Goal: Task Accomplishment & Management: Complete application form

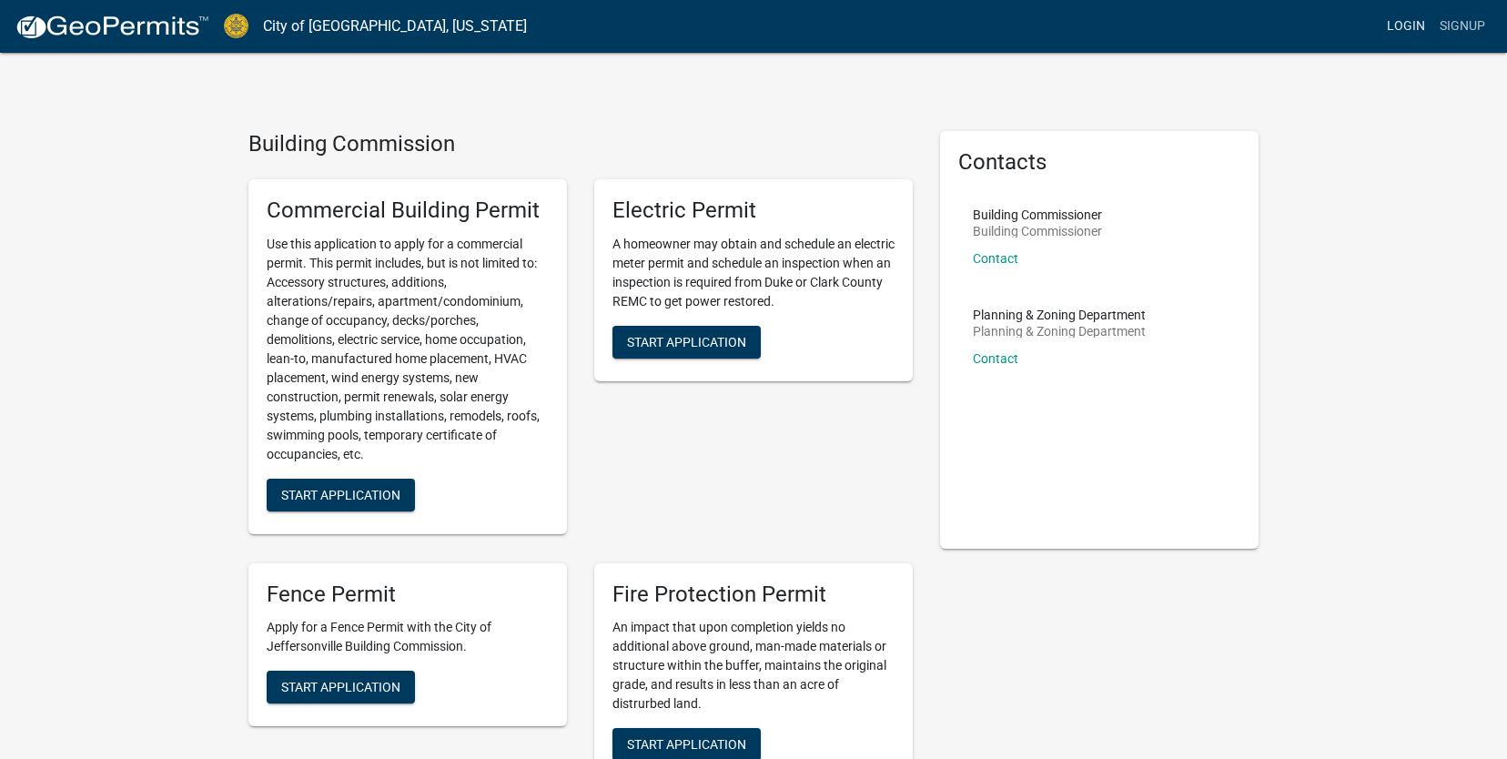
click at [1407, 29] on link "Login" at bounding box center [1406, 26] width 53 height 35
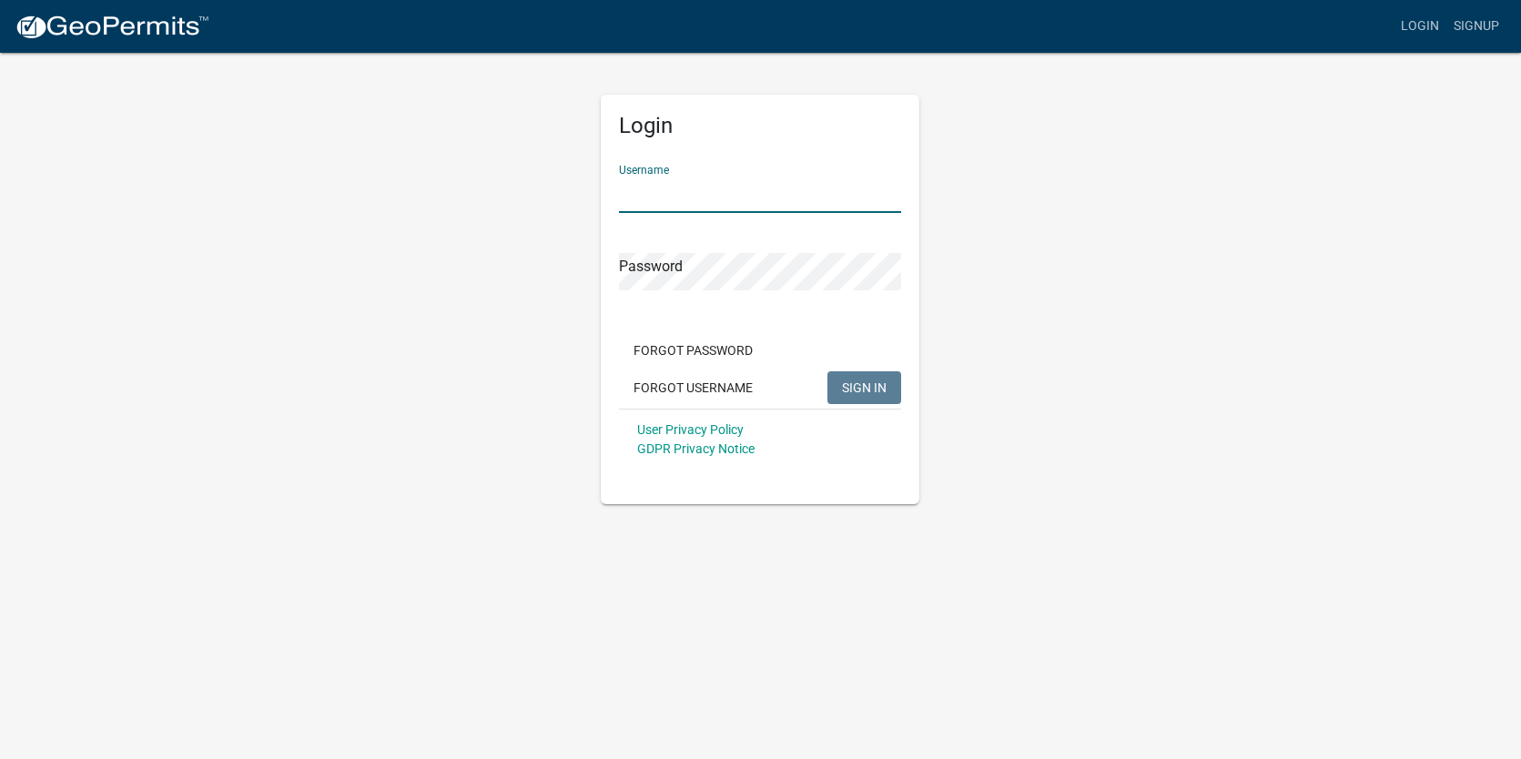
click at [736, 190] on input "Username" at bounding box center [760, 194] width 282 height 37
type input "[EMAIL_ADDRESS][DOMAIN_NAME]"
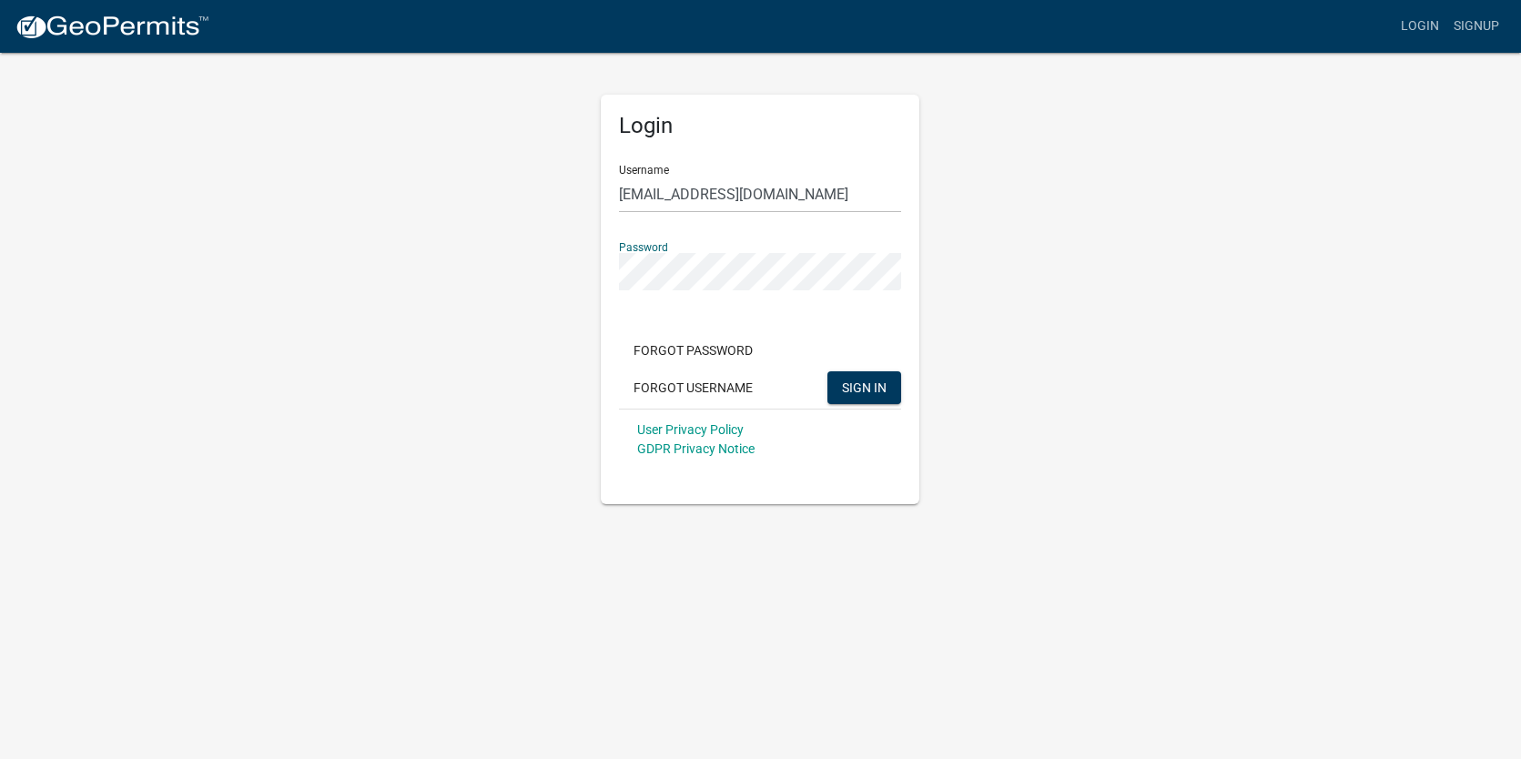
click at [827, 371] on button "SIGN IN" at bounding box center [864, 387] width 74 height 33
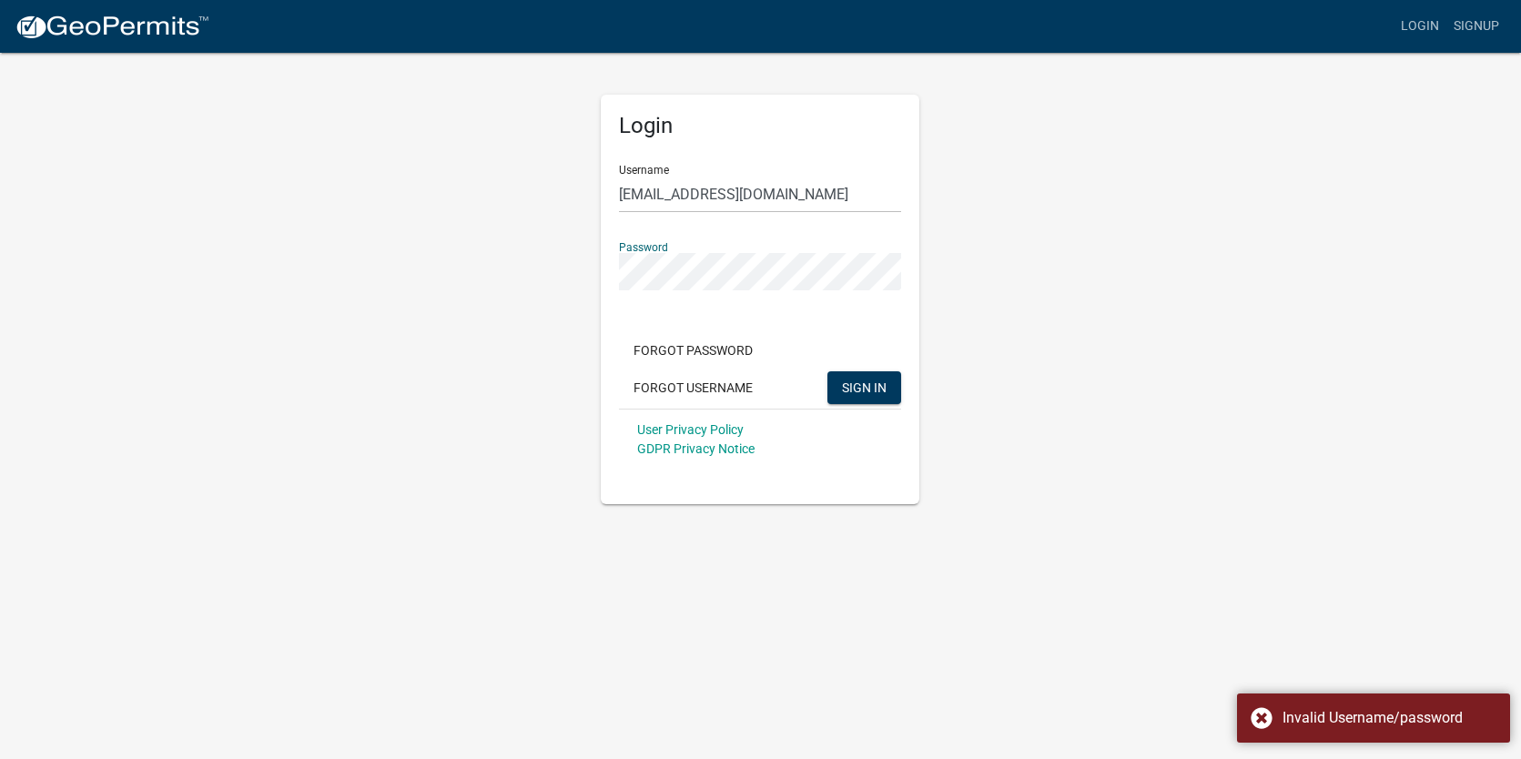
click at [533, 279] on div "Login Username [EMAIL_ADDRESS][DOMAIN_NAME] Password Forgot Password Forgot Use…" at bounding box center [761, 277] width 1038 height 453
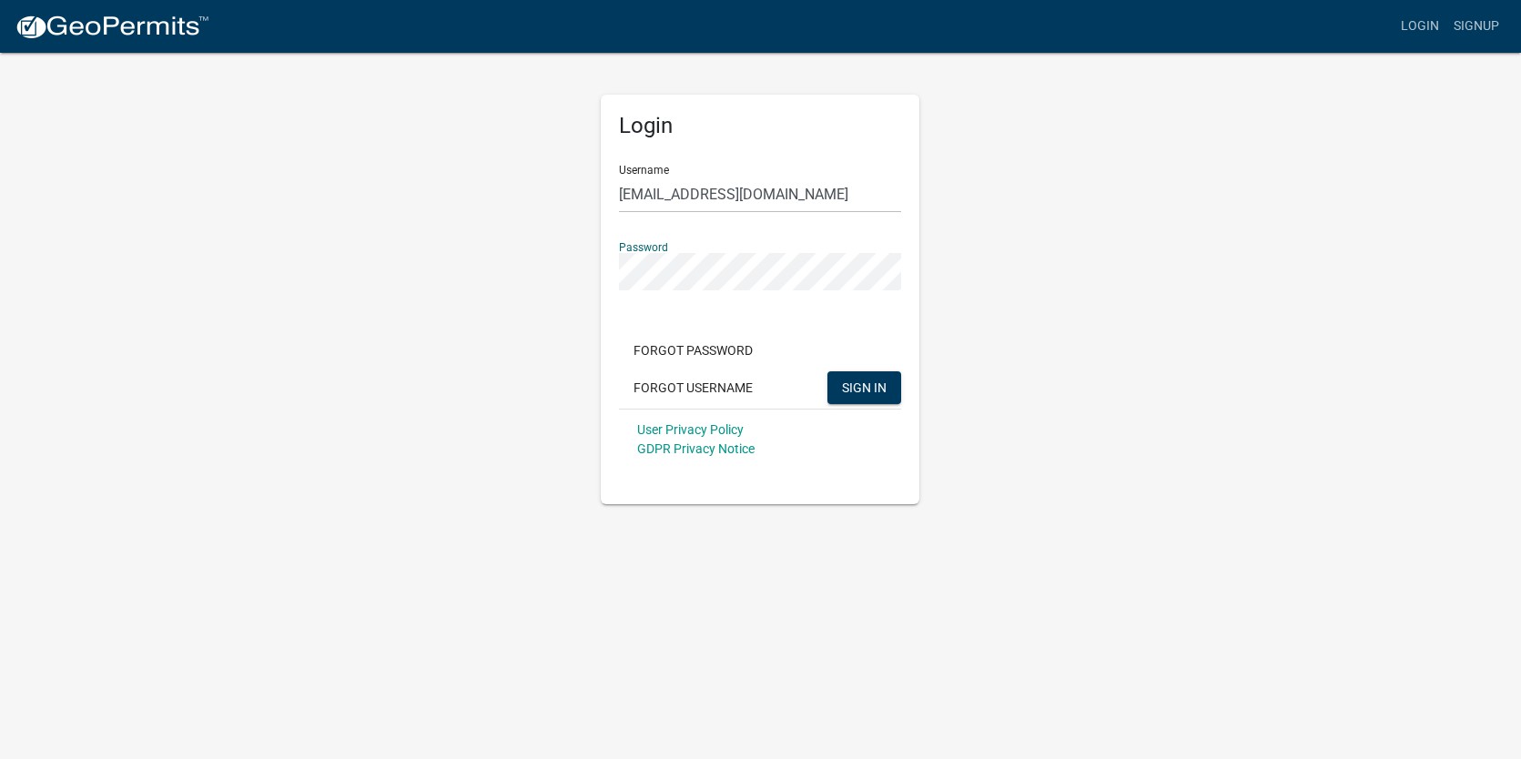
click at [827, 371] on button "SIGN IN" at bounding box center [864, 387] width 74 height 33
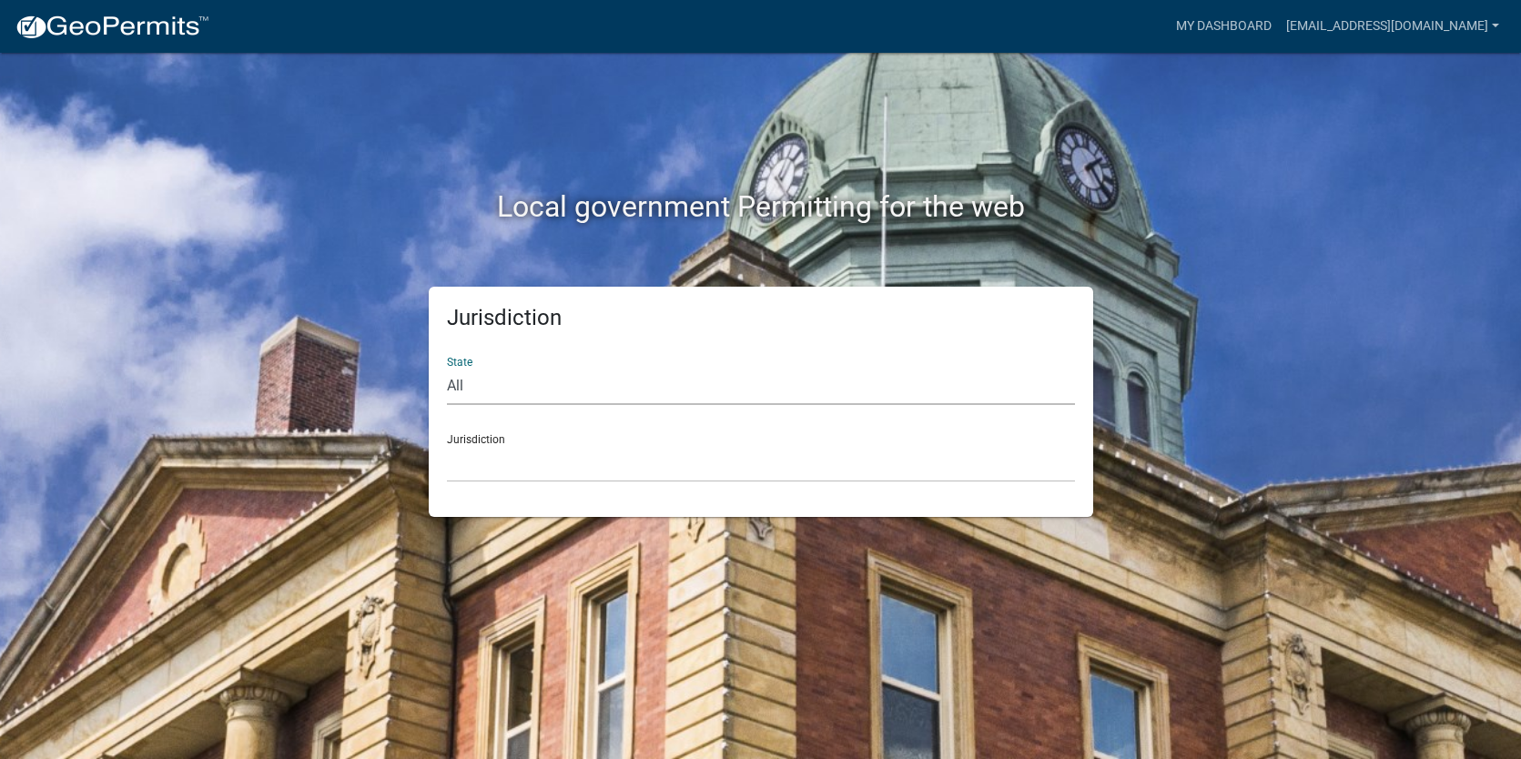
click at [505, 386] on select "All [US_STATE] [US_STATE] [US_STATE] [US_STATE] [US_STATE] [US_STATE] [US_STATE…" at bounding box center [761, 386] width 628 height 37
click at [502, 391] on select "All [US_STATE] [US_STATE] [US_STATE] [US_STATE] [US_STATE] [US_STATE] [US_STATE…" at bounding box center [761, 386] width 628 height 37
select select "[US_STATE]"
click at [447, 368] on select "All [US_STATE] [US_STATE] [US_STATE] [US_STATE] [US_STATE] [US_STATE] [US_STATE…" at bounding box center [761, 386] width 628 height 37
click at [515, 462] on select "City of [GEOGRAPHIC_DATA], [US_STATE] City of [GEOGRAPHIC_DATA], [US_STATE] Cit…" at bounding box center [761, 463] width 628 height 37
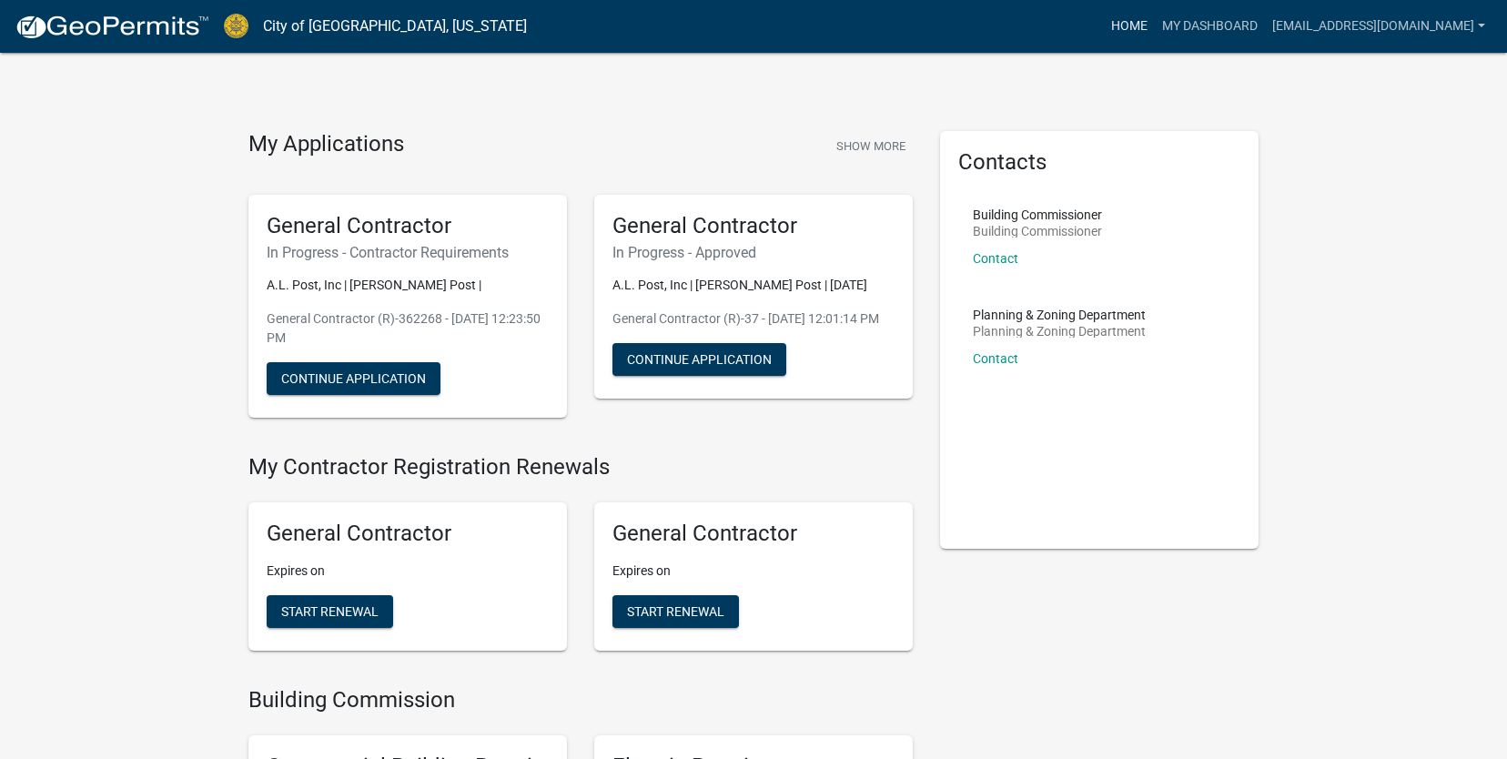
click at [1155, 25] on link "Home" at bounding box center [1129, 26] width 51 height 35
click at [1155, 26] on link "Home" at bounding box center [1129, 26] width 51 height 35
click at [159, 26] on img at bounding box center [112, 27] width 195 height 27
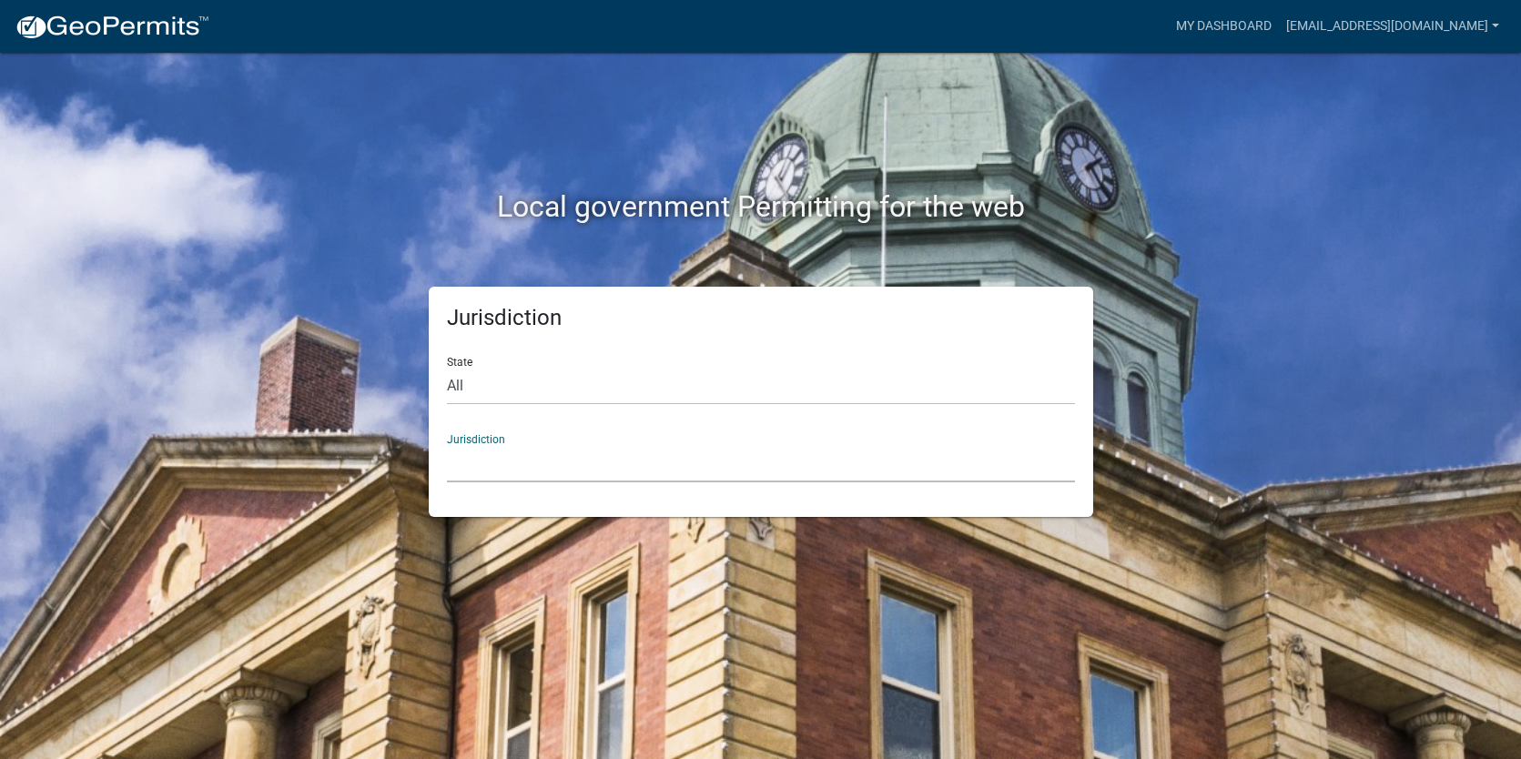
click at [565, 450] on select "[GEOGRAPHIC_DATA], [US_STATE] [GEOGRAPHIC_DATA], [US_STATE][PERSON_NAME][GEOGRA…" at bounding box center [761, 463] width 628 height 37
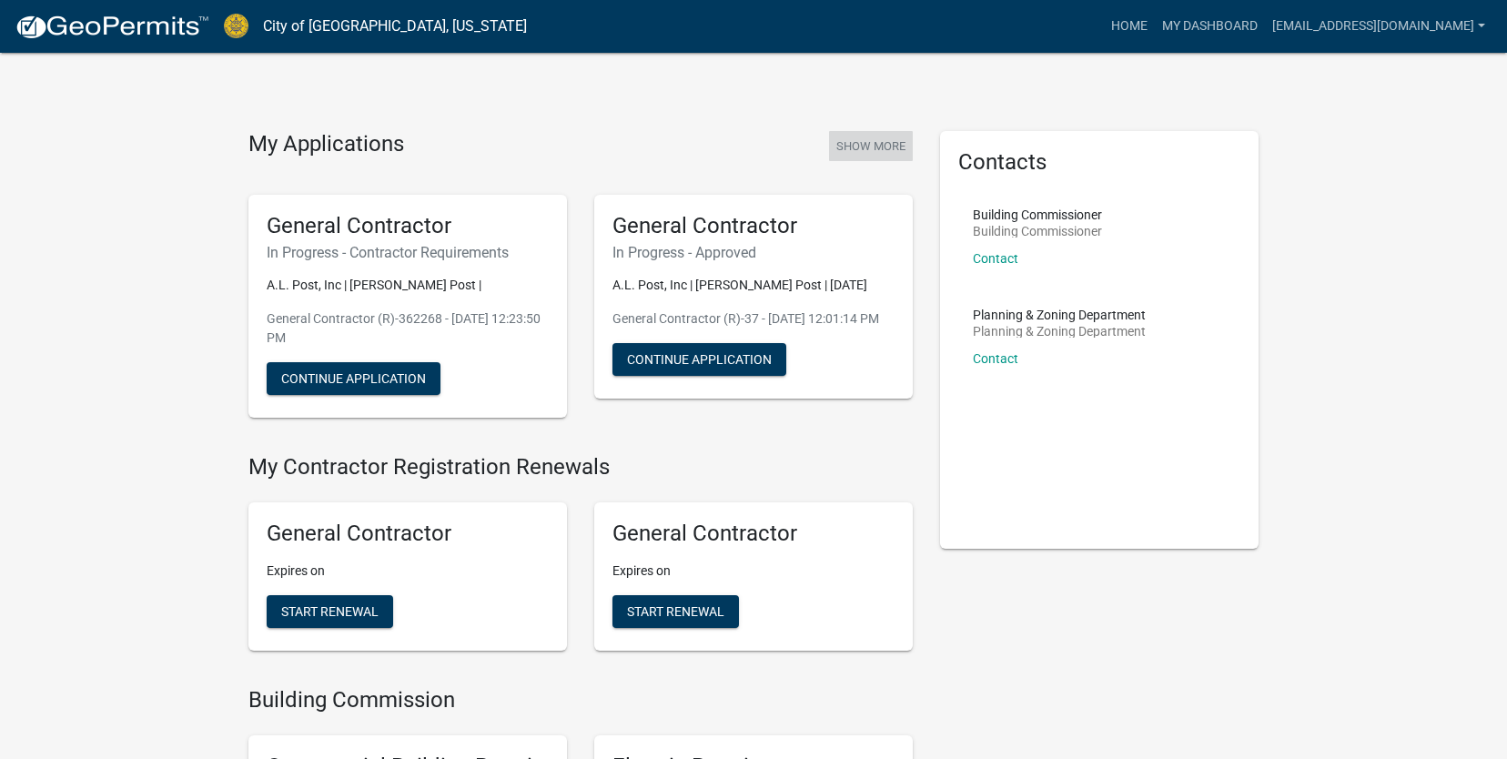
click at [880, 153] on button "Show More" at bounding box center [871, 146] width 84 height 30
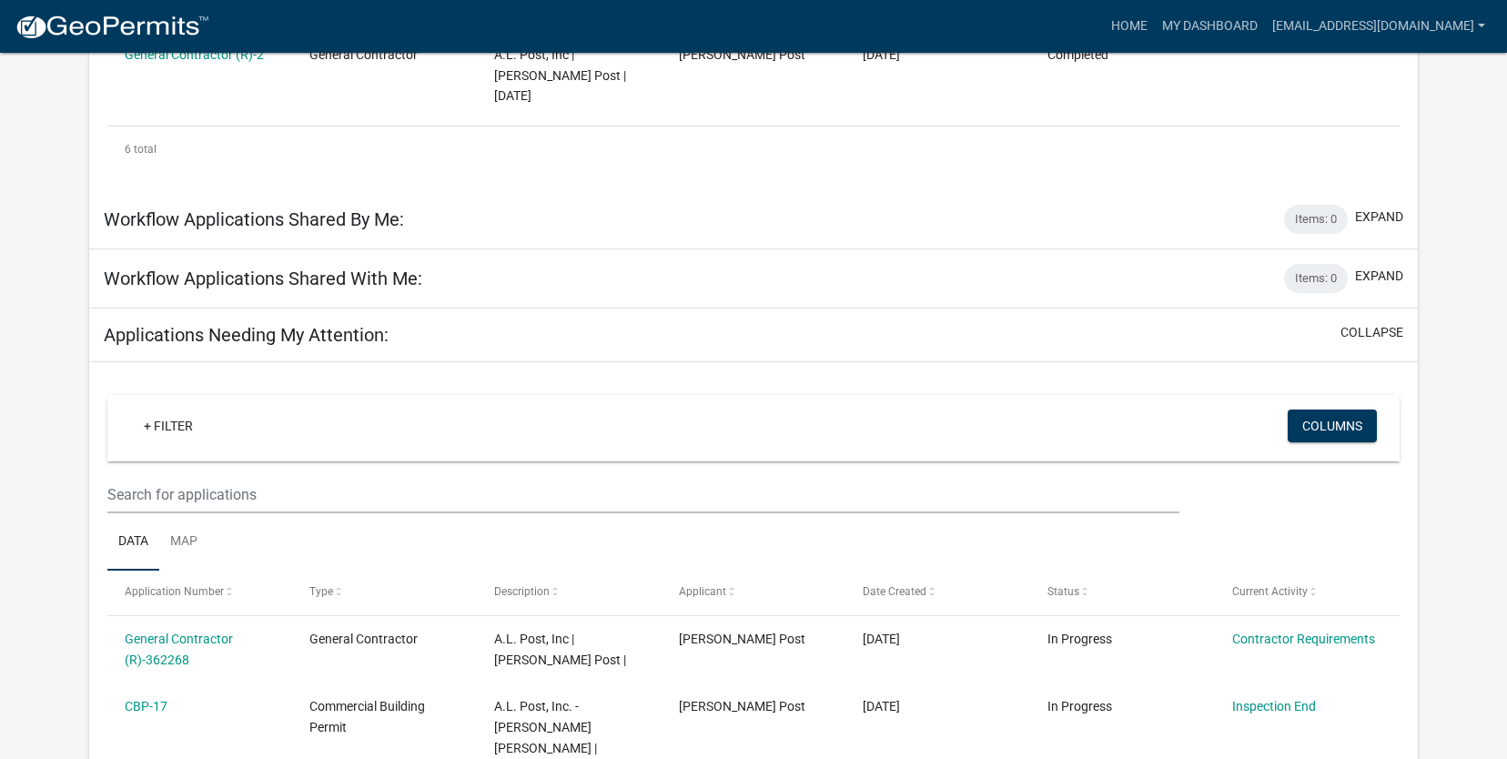
scroll to position [983, 0]
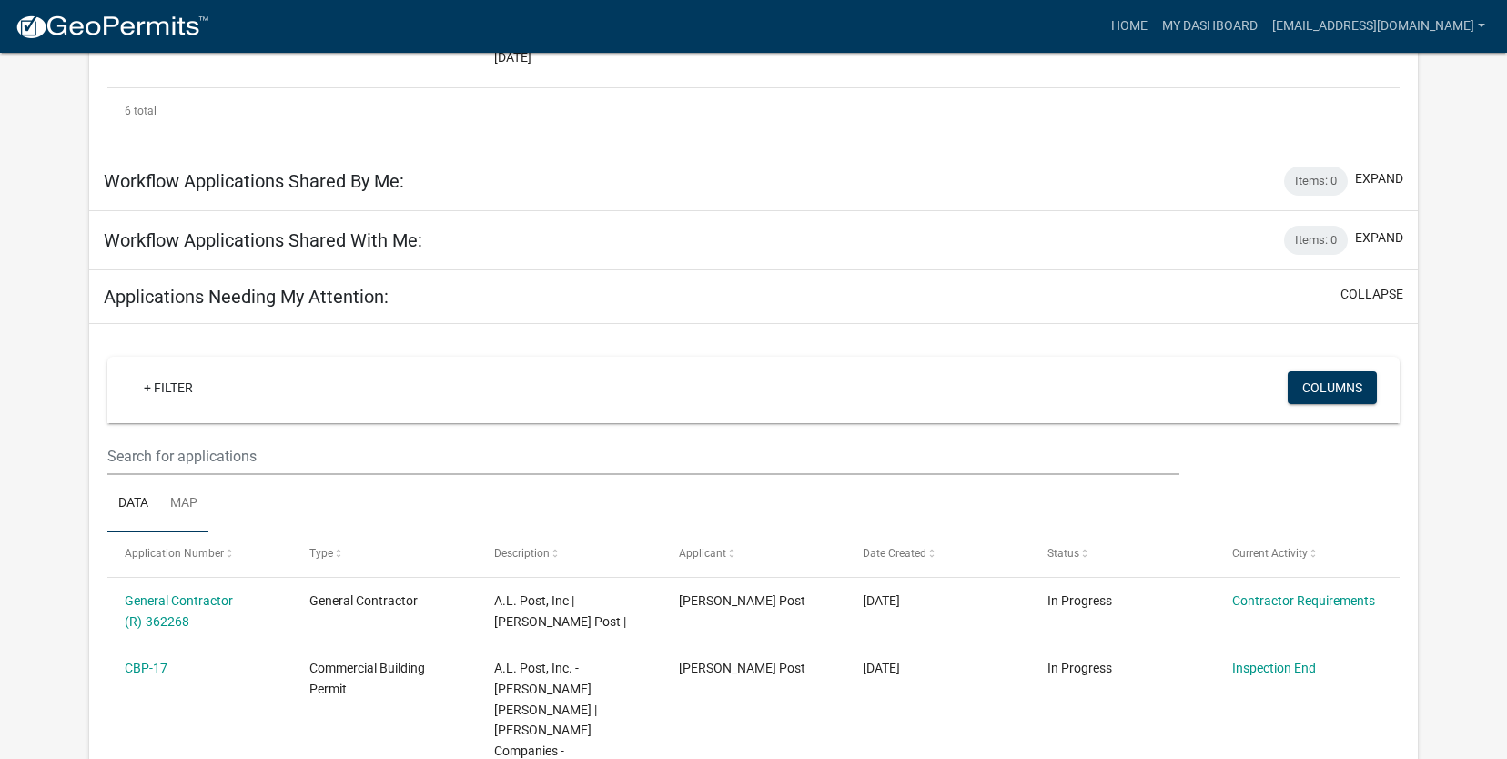
click at [185, 475] on link "Map" at bounding box center [183, 504] width 49 height 58
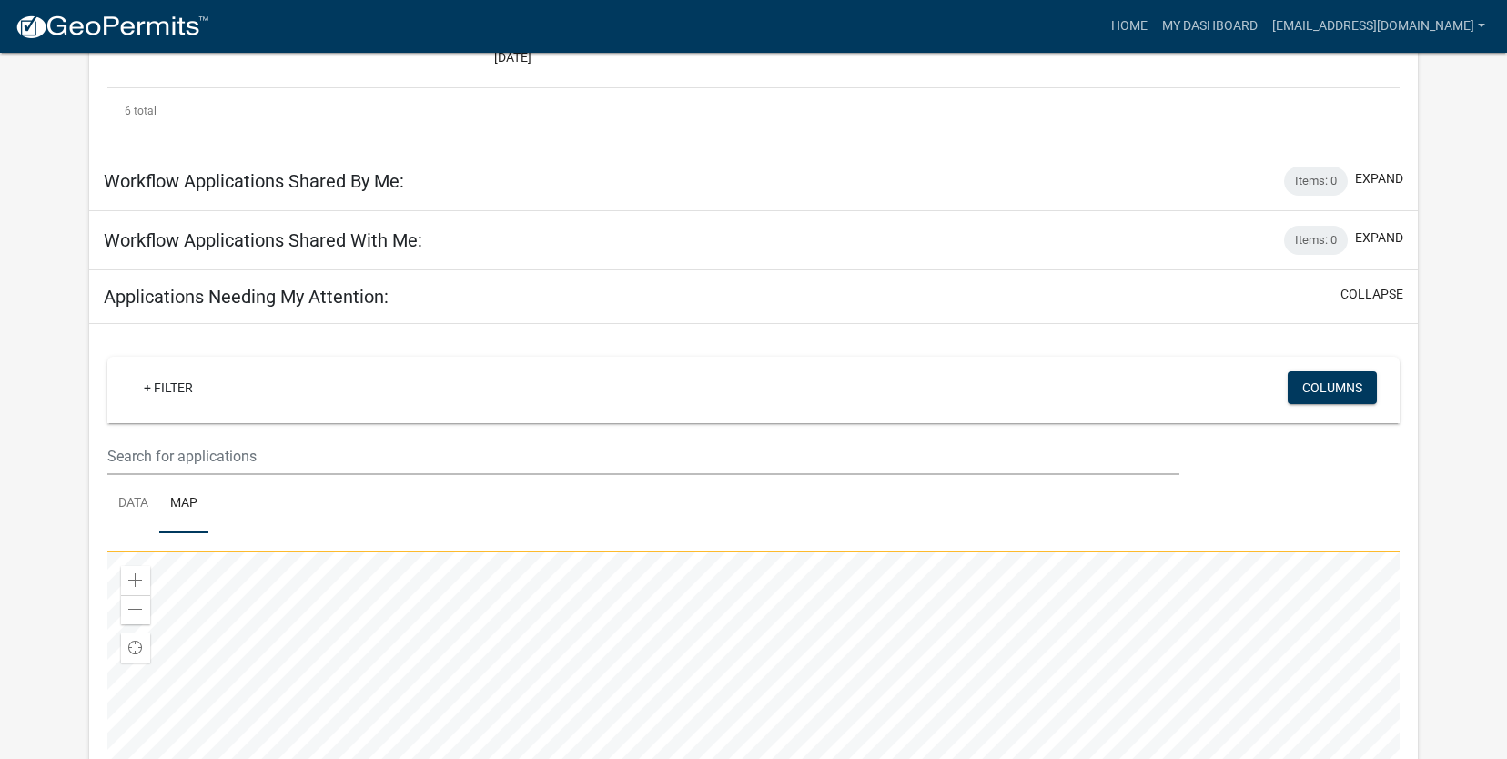
click at [241, 438] on input "text" at bounding box center [643, 456] width 1073 height 37
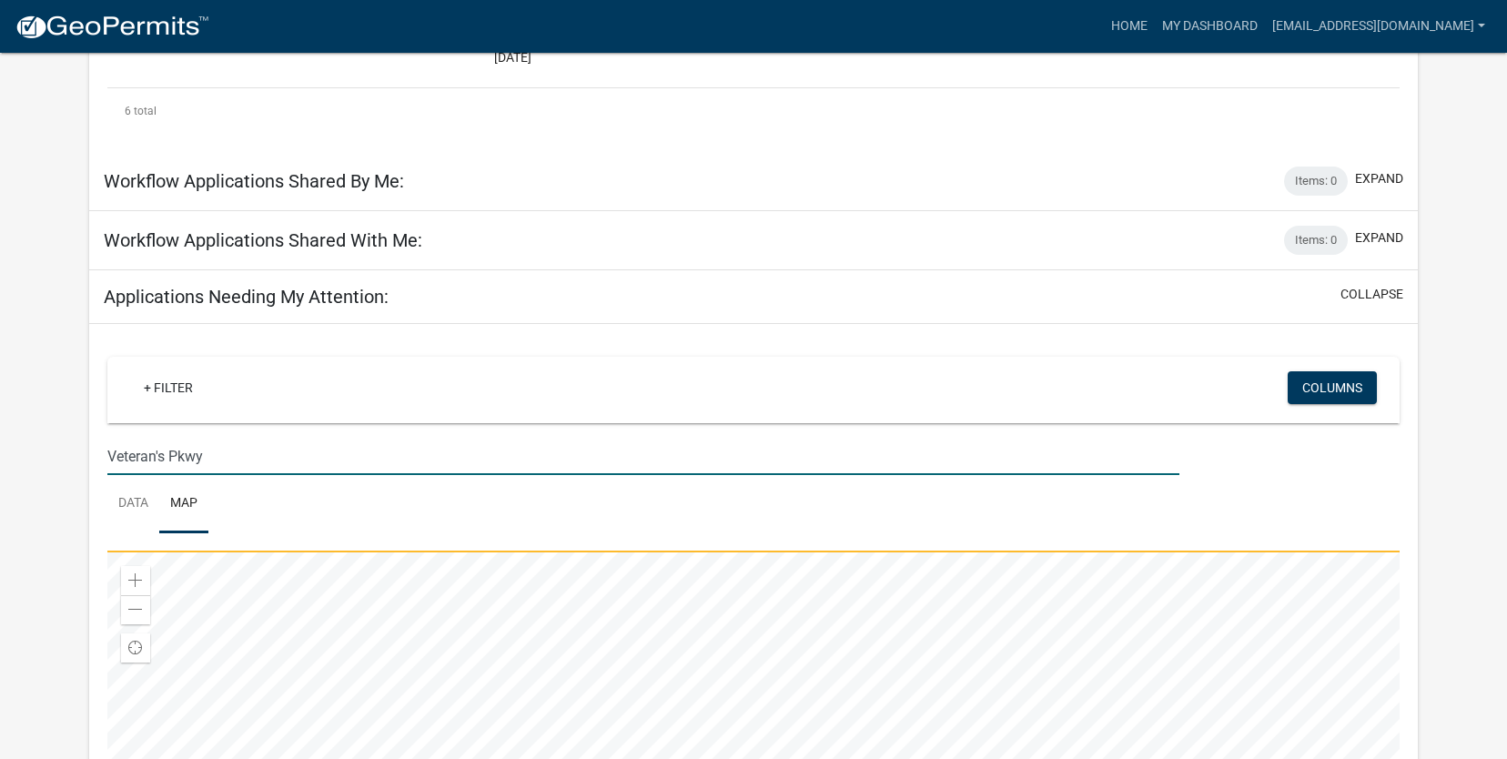
type input "Veteran's Pkwy"
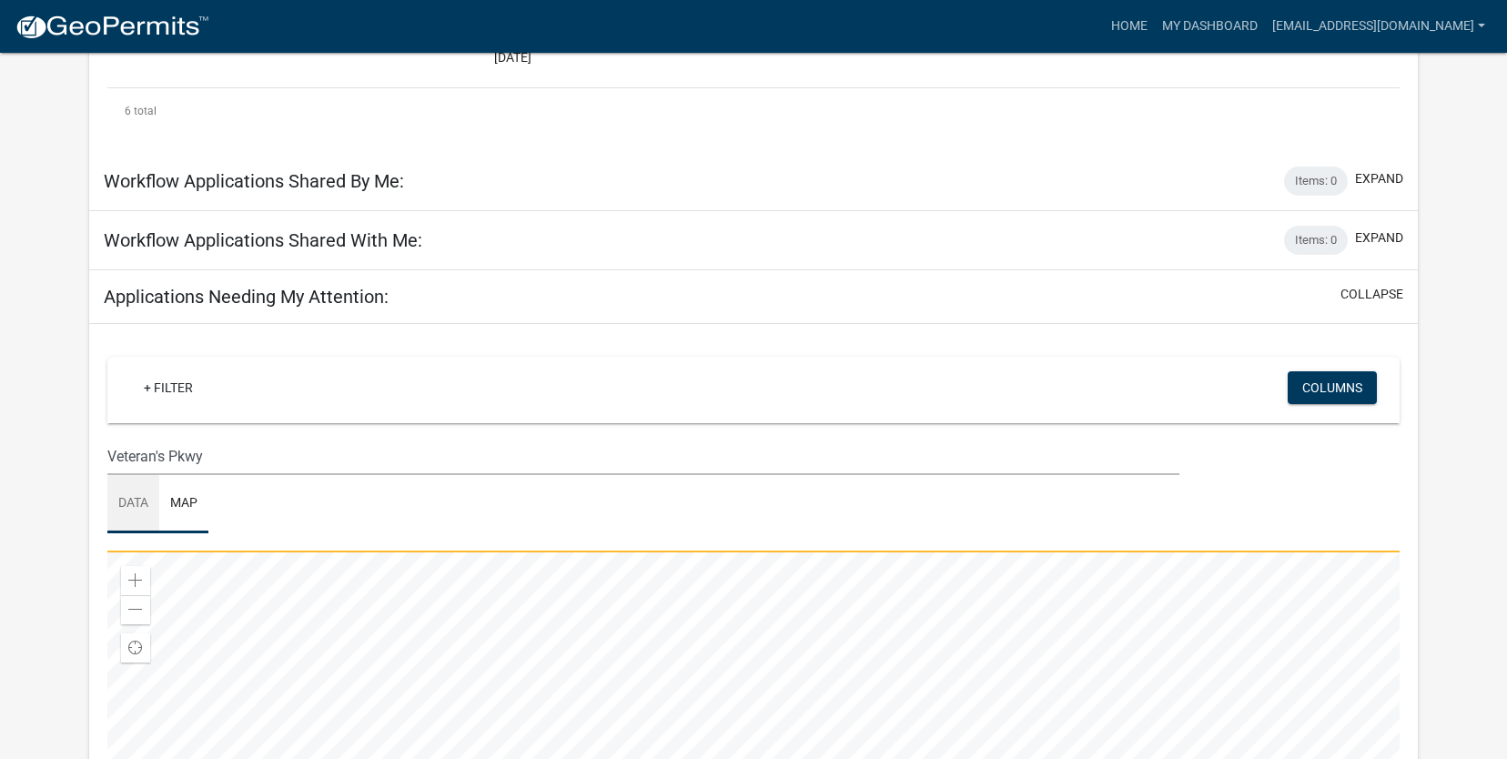
click at [143, 475] on link "Data" at bounding box center [133, 504] width 52 height 58
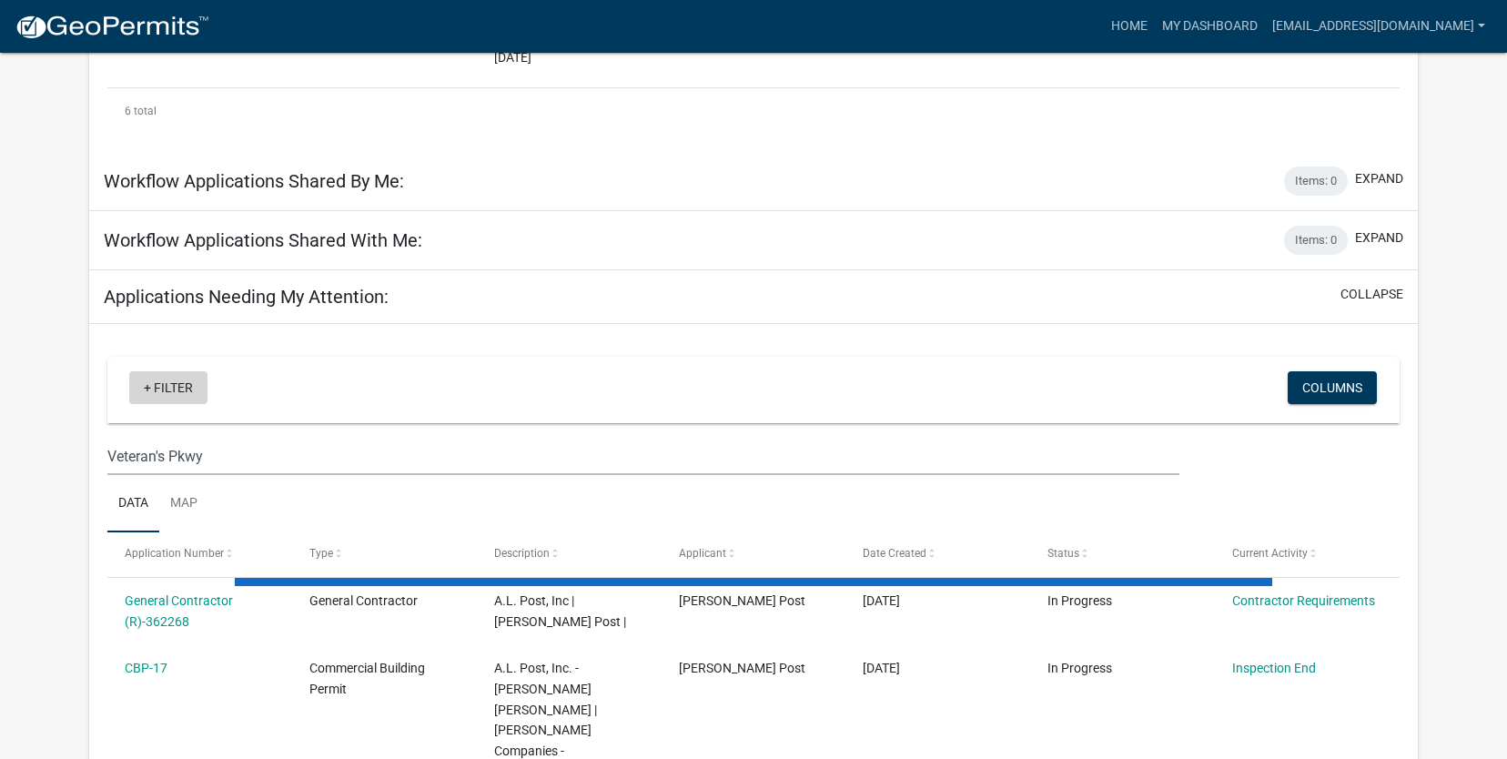
click at [147, 371] on link "+ Filter" at bounding box center [168, 387] width 78 height 33
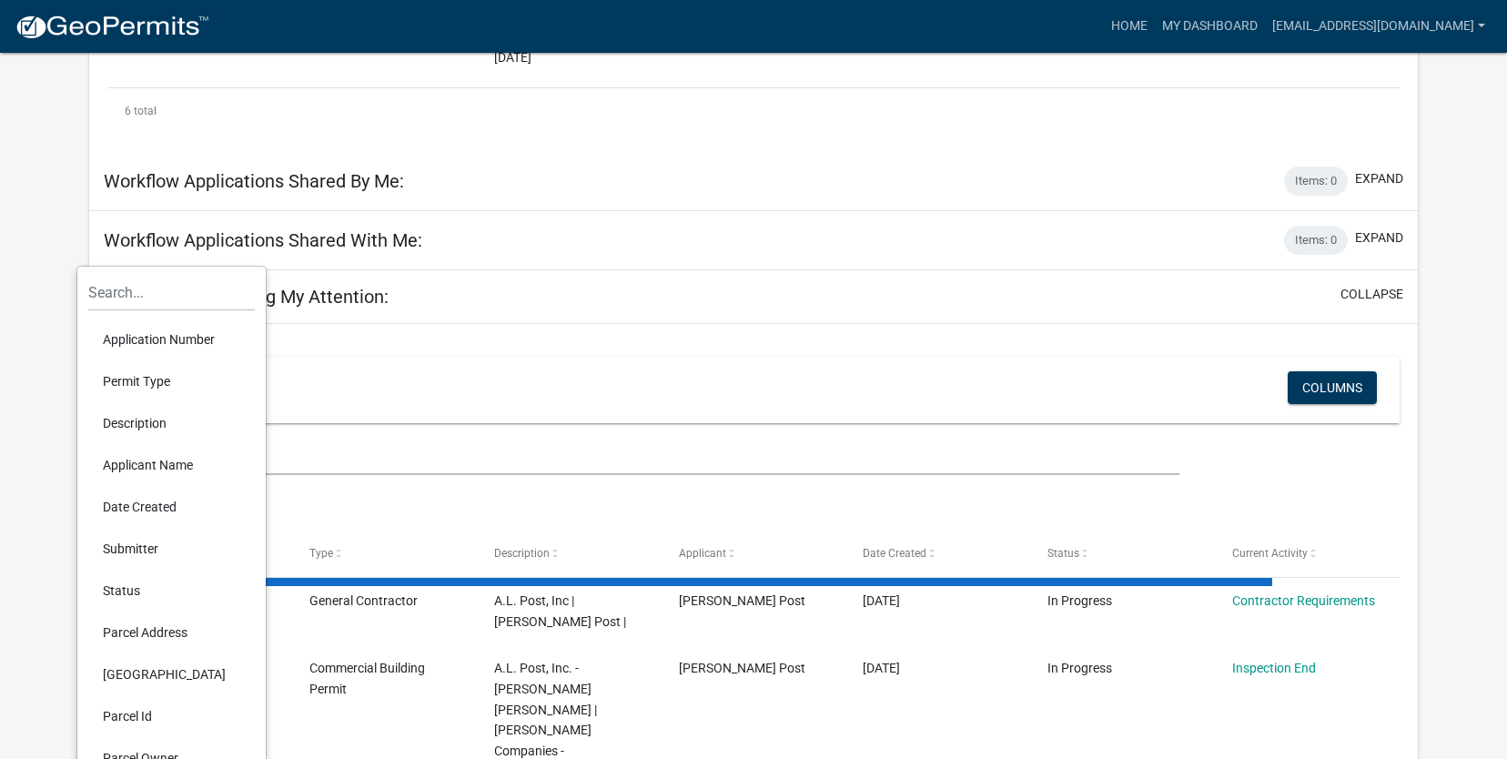
click at [128, 674] on li "[GEOGRAPHIC_DATA]" at bounding box center [171, 675] width 167 height 42
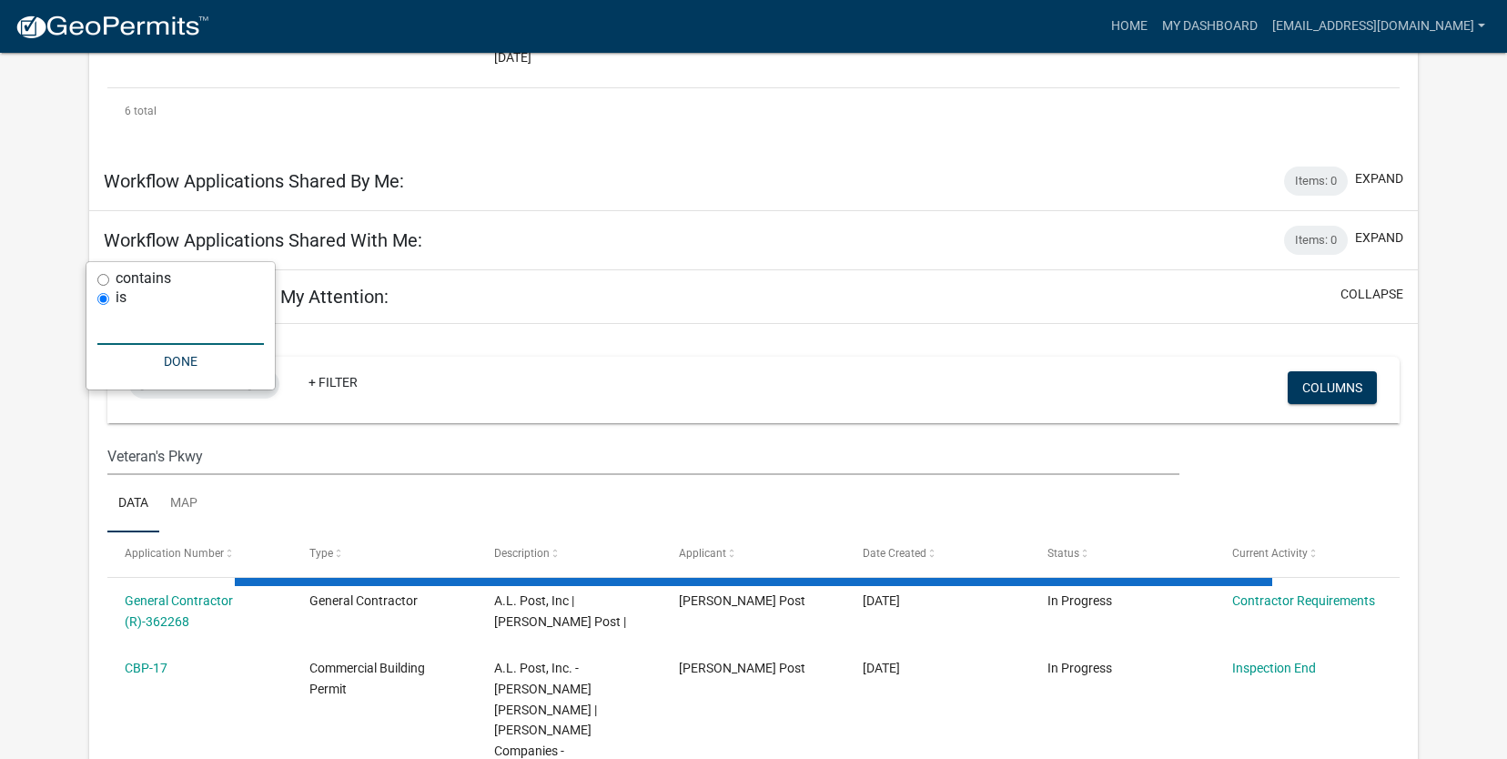
click at [152, 335] on input "text" at bounding box center [180, 326] width 167 height 37
type input "H"
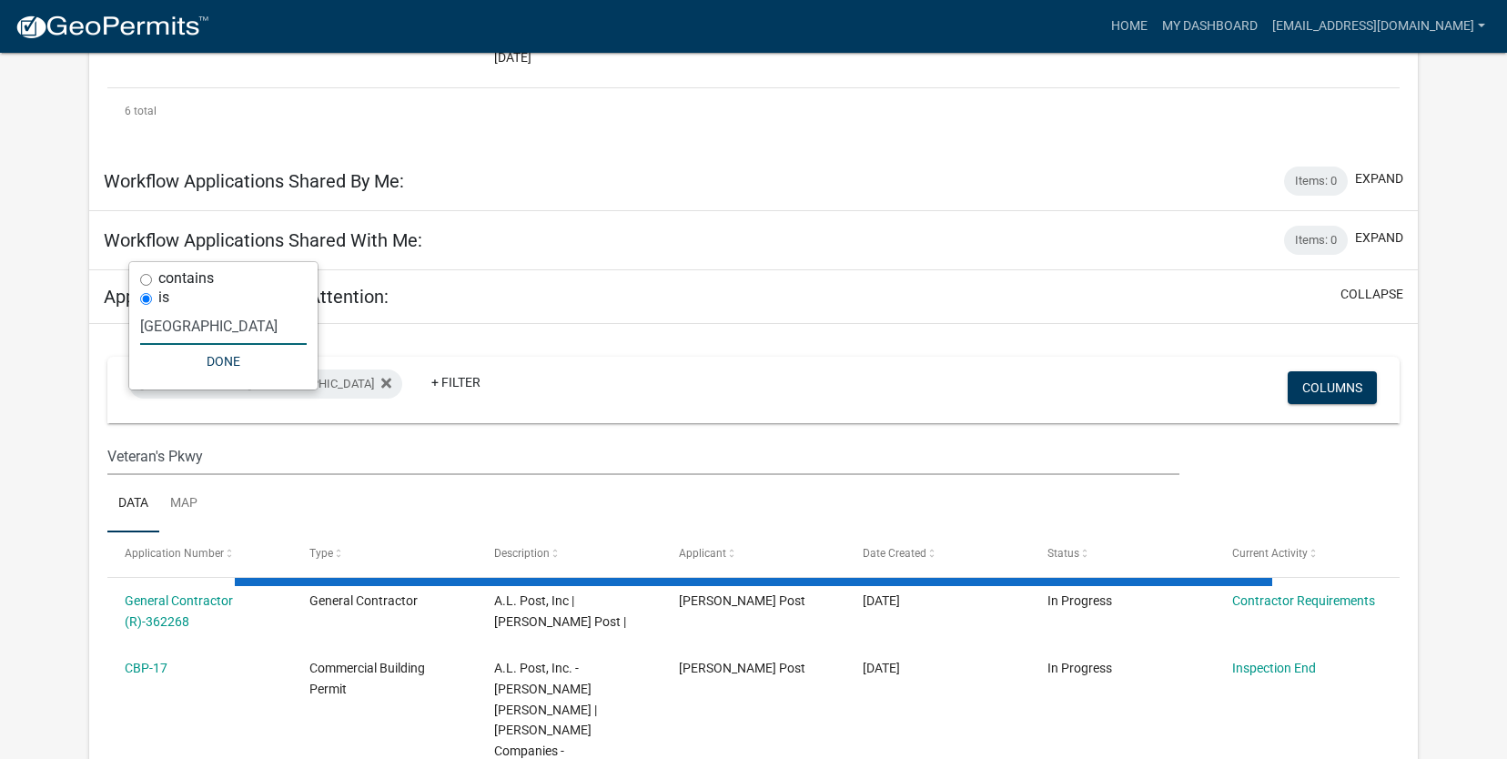
type input "[GEOGRAPHIC_DATA]"
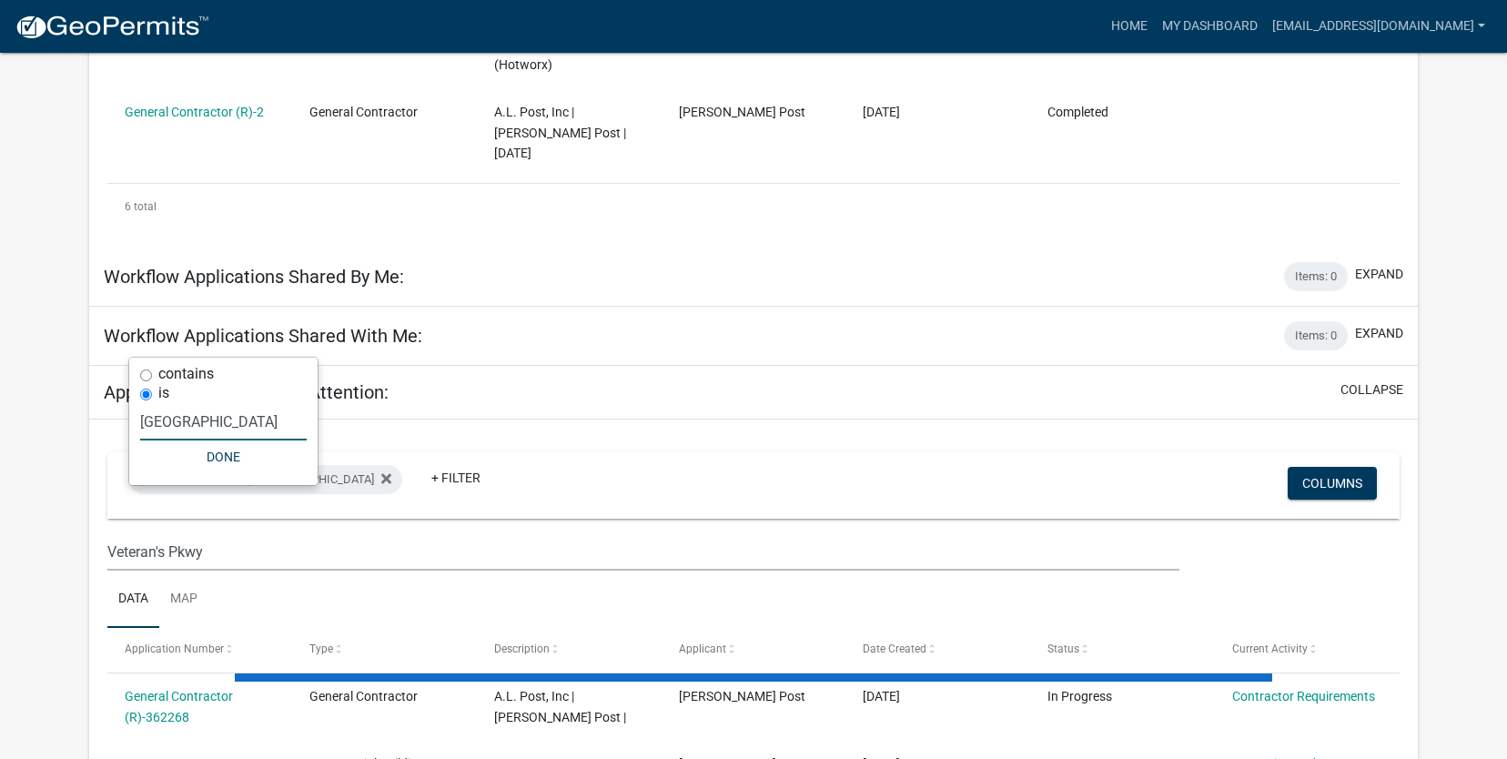
scroll to position [892, 0]
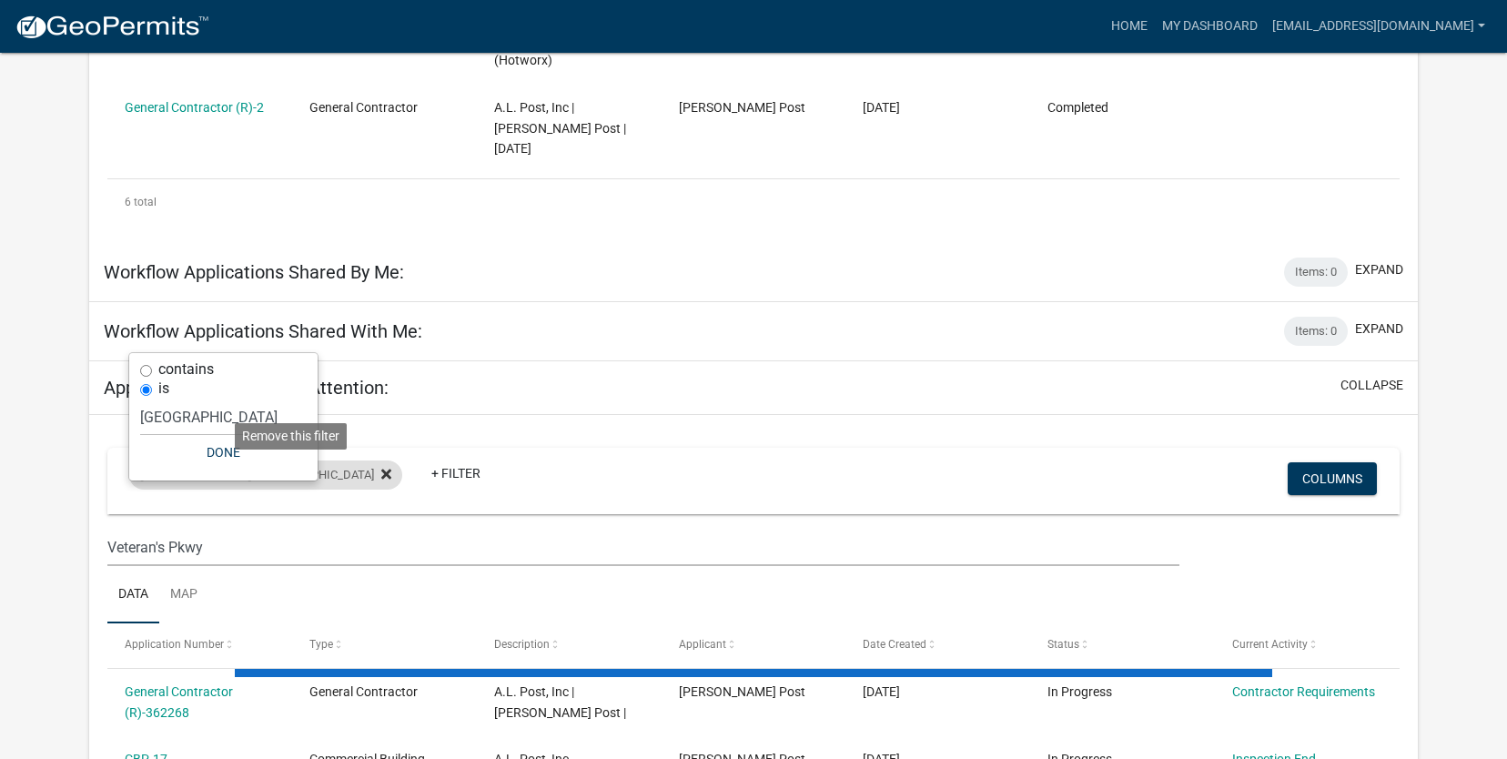
click at [381, 467] on icon at bounding box center [386, 474] width 10 height 15
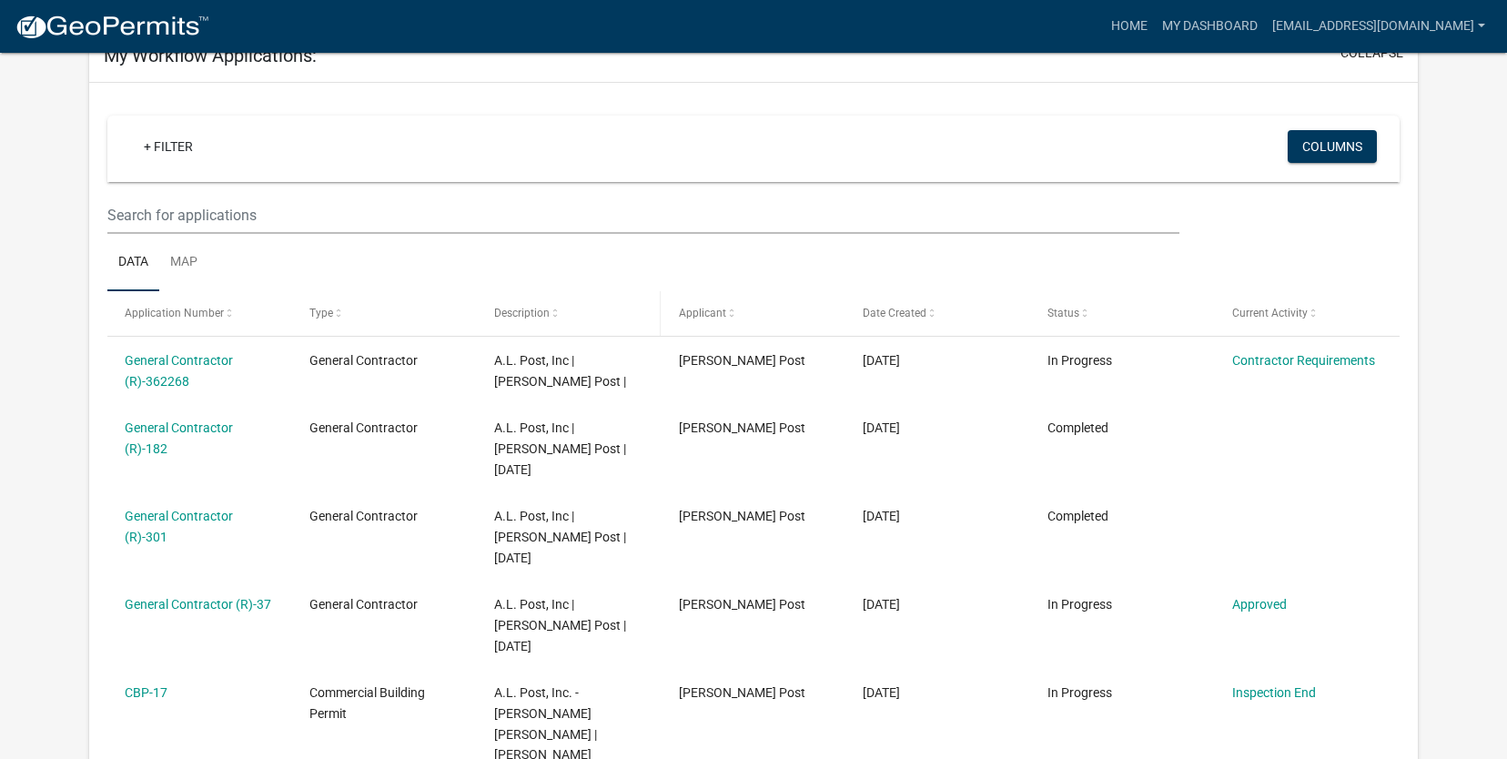
scroll to position [91, 0]
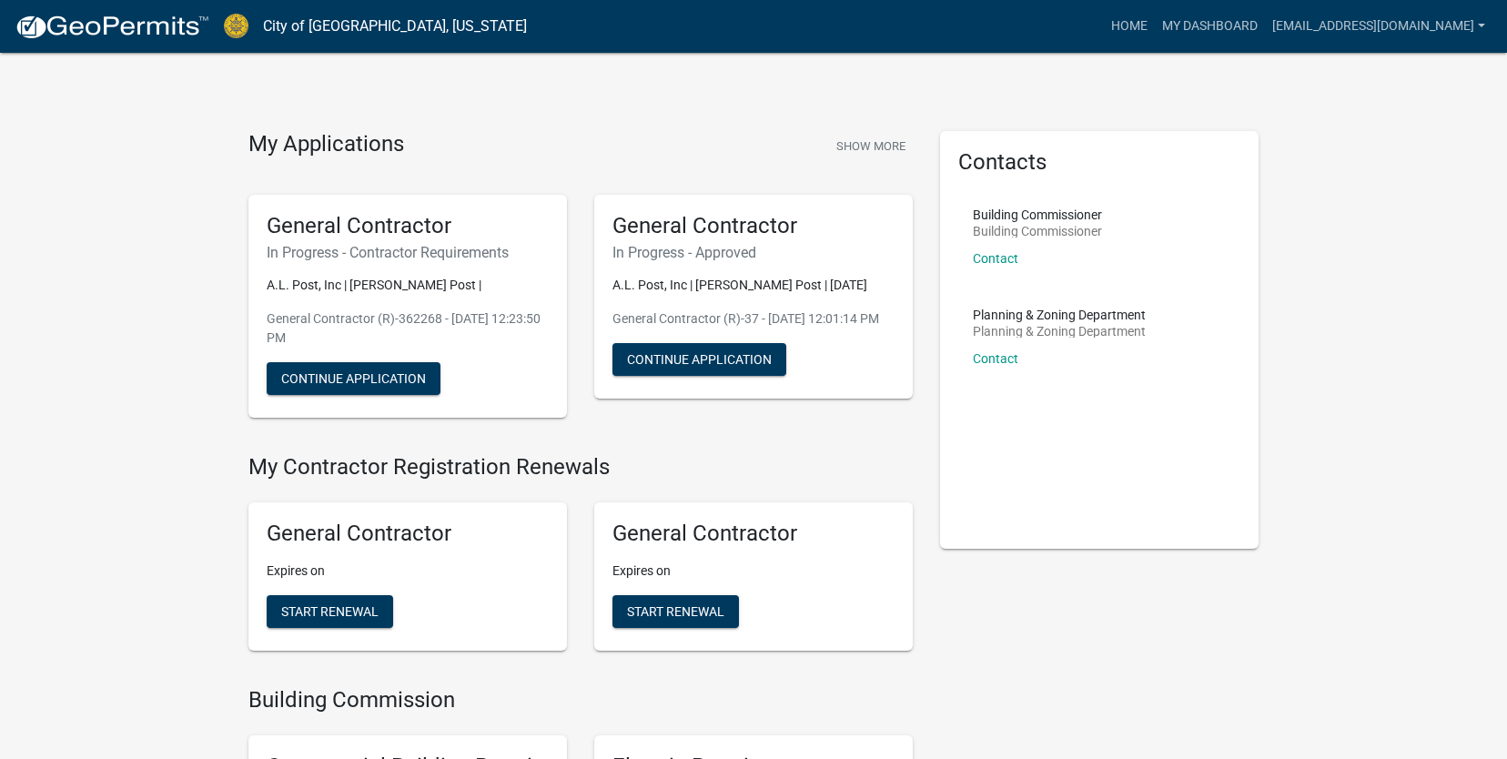
click at [170, 28] on img at bounding box center [112, 27] width 195 height 27
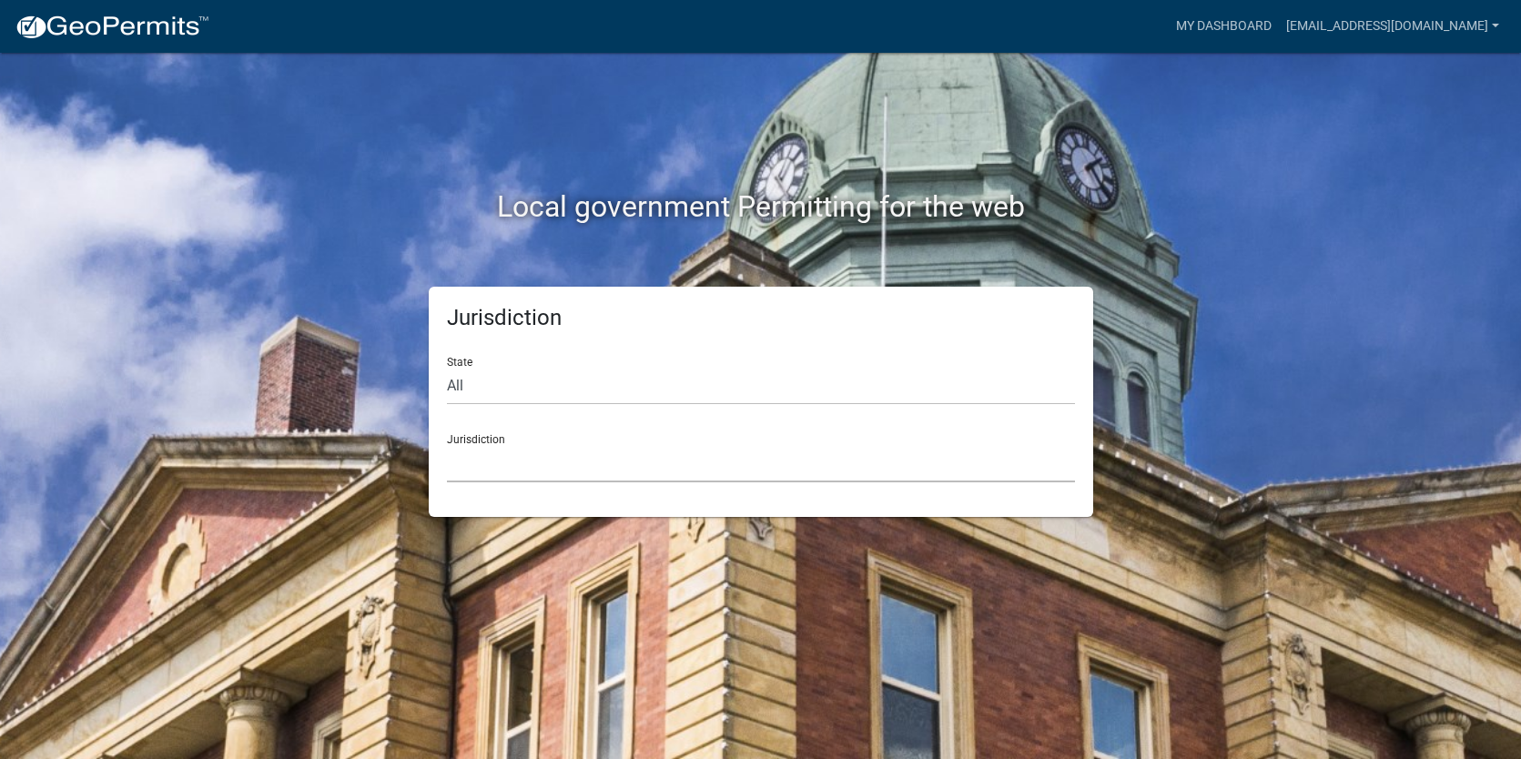
click at [505, 472] on select "[GEOGRAPHIC_DATA], [US_STATE] [GEOGRAPHIC_DATA], [US_STATE][PERSON_NAME][GEOGRA…" at bounding box center [761, 463] width 628 height 37
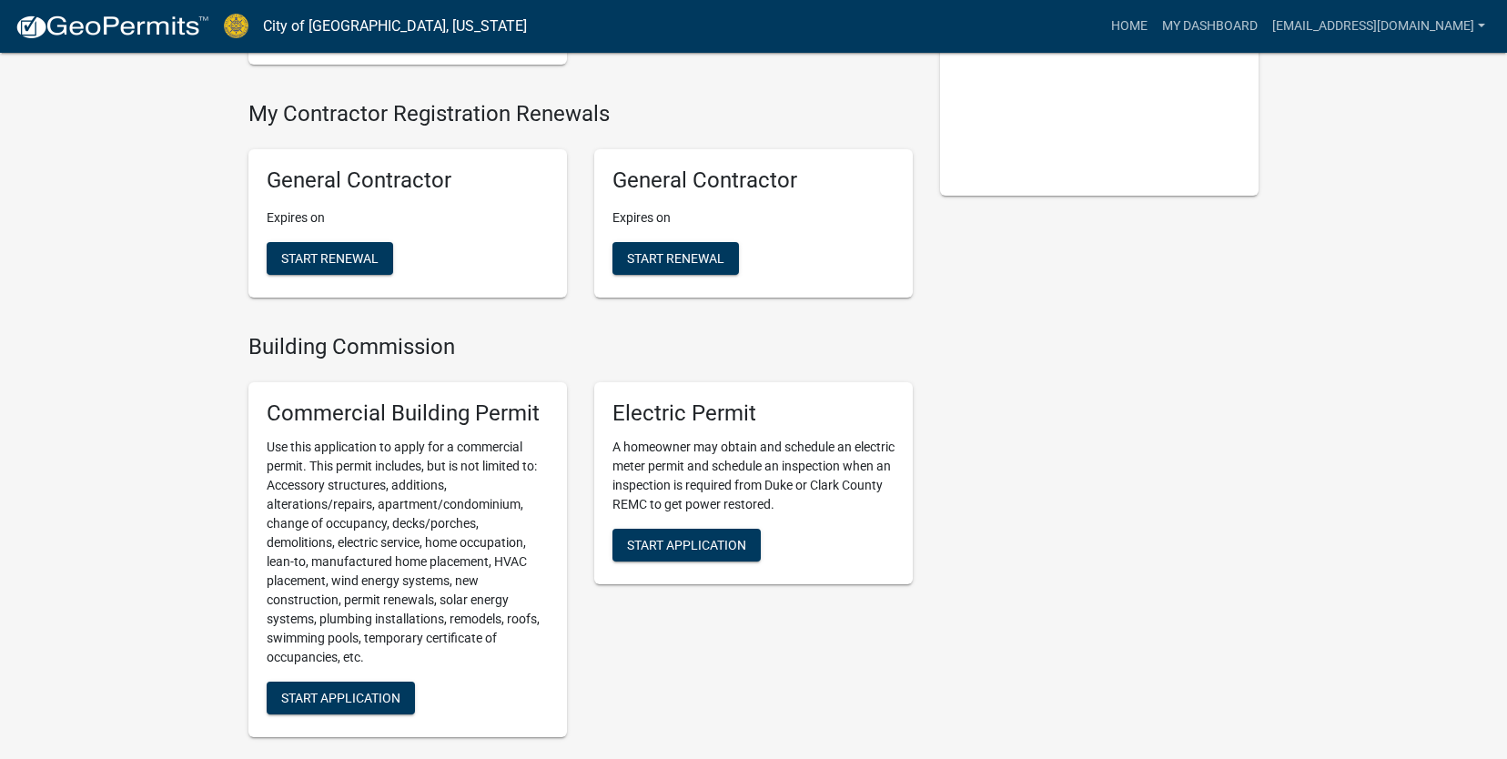
scroll to position [546, 0]
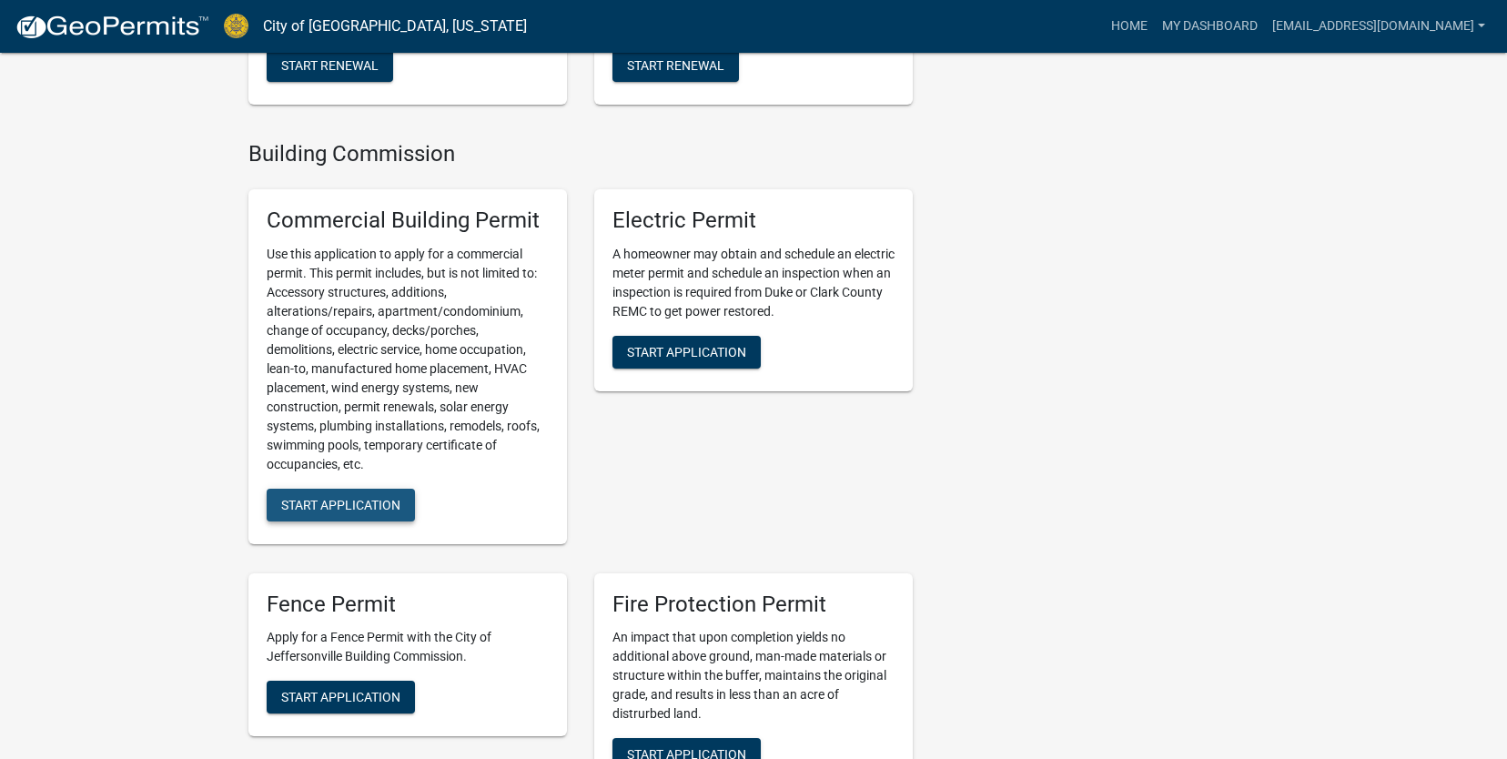
click at [374, 508] on span "Start Application" at bounding box center [340, 504] width 119 height 15
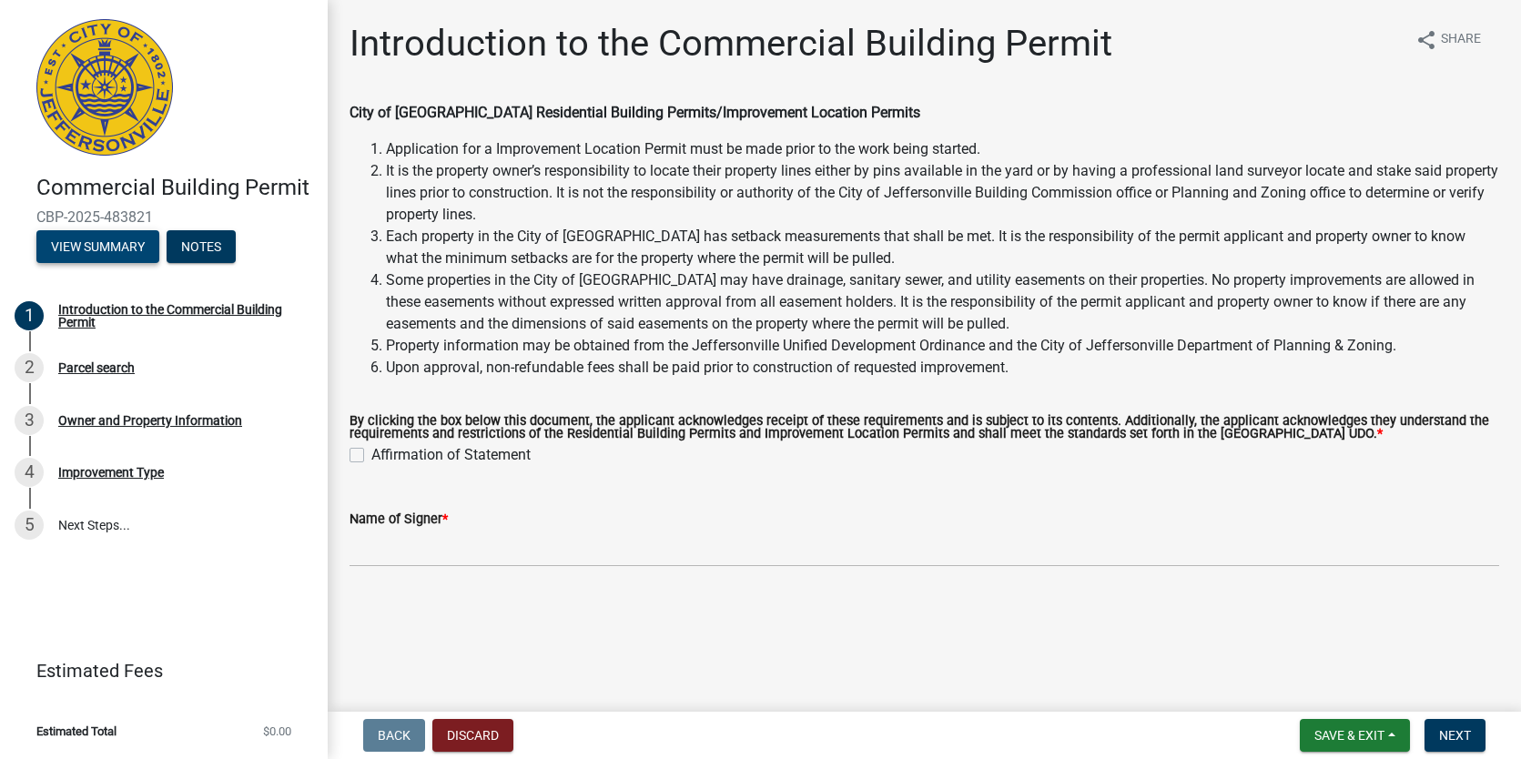
click at [119, 259] on button "View Summary" at bounding box center [97, 246] width 123 height 33
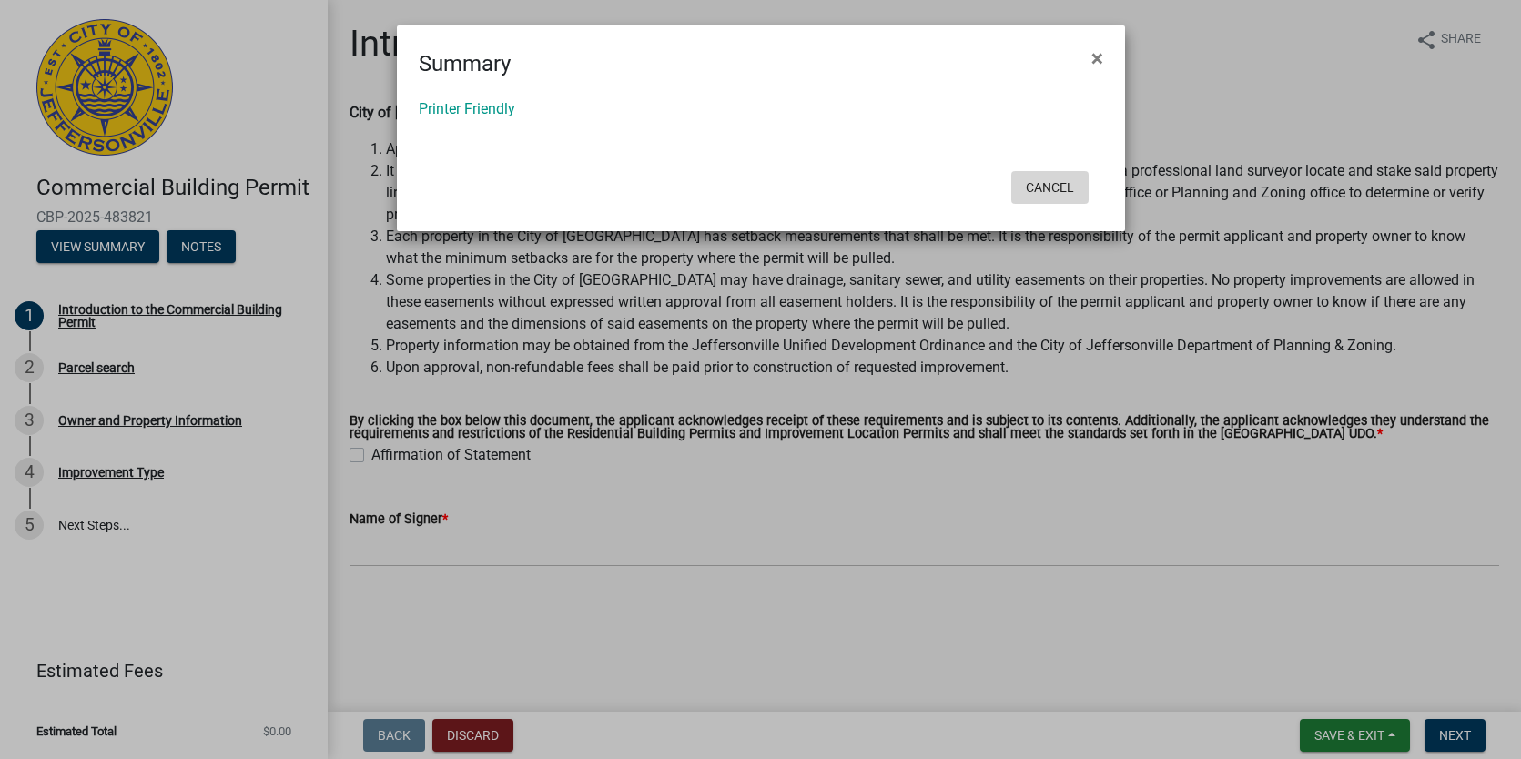
click at [1056, 185] on button "Cancel" at bounding box center [1049, 187] width 77 height 33
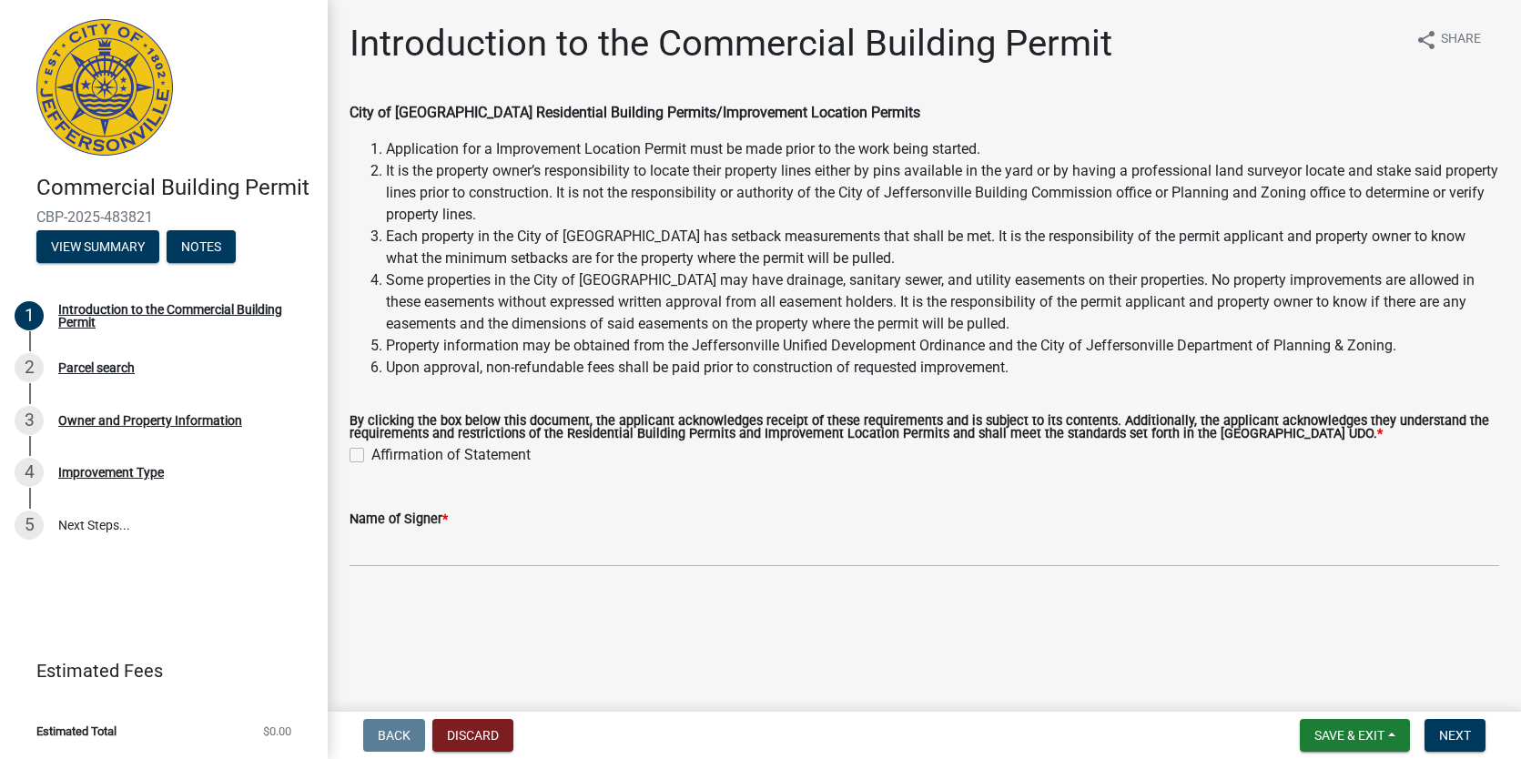
click at [115, 47] on img at bounding box center [104, 87] width 137 height 137
click at [482, 730] on button "Discard" at bounding box center [472, 735] width 81 height 33
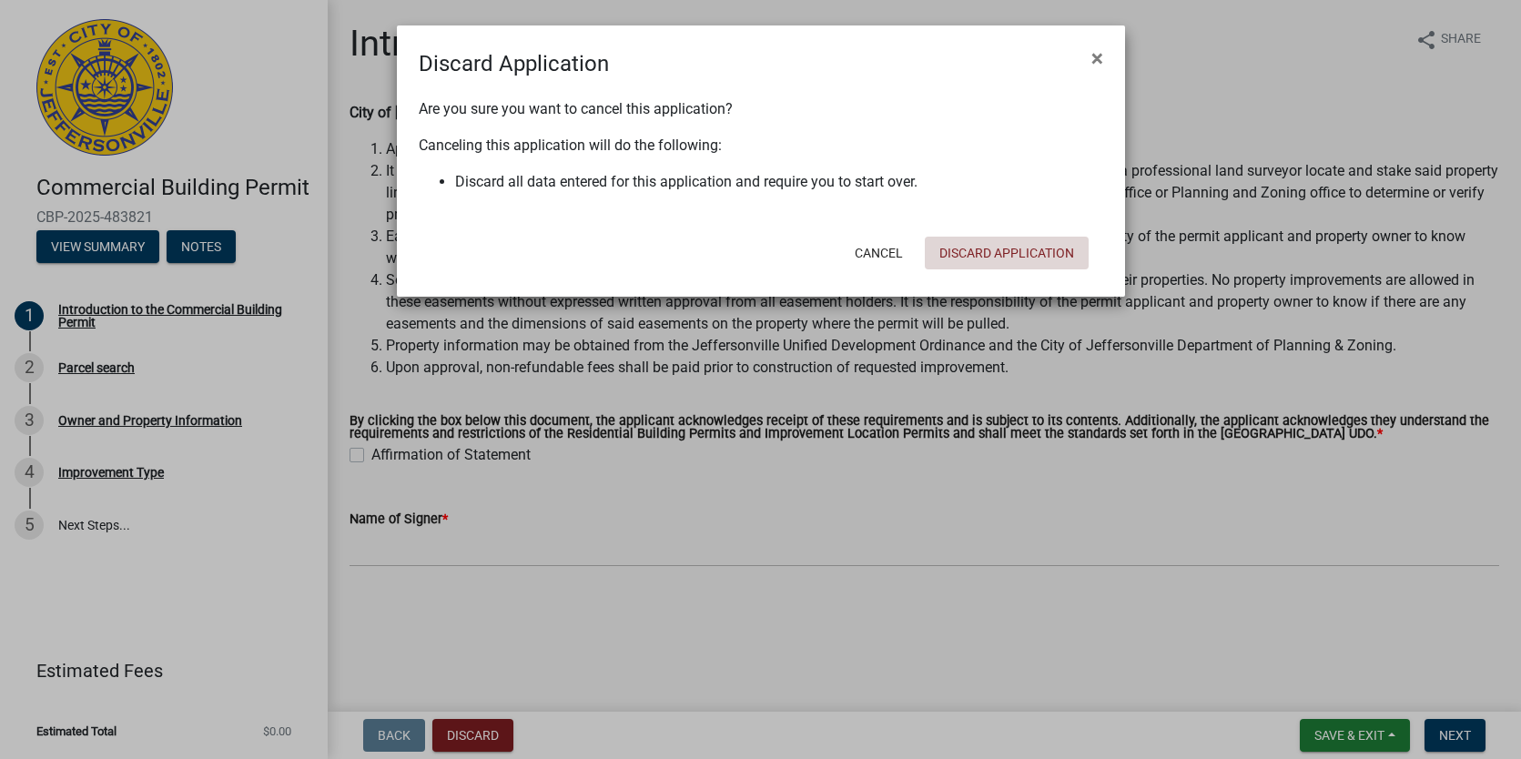
click at [1062, 253] on button "Discard Application" at bounding box center [1007, 253] width 164 height 33
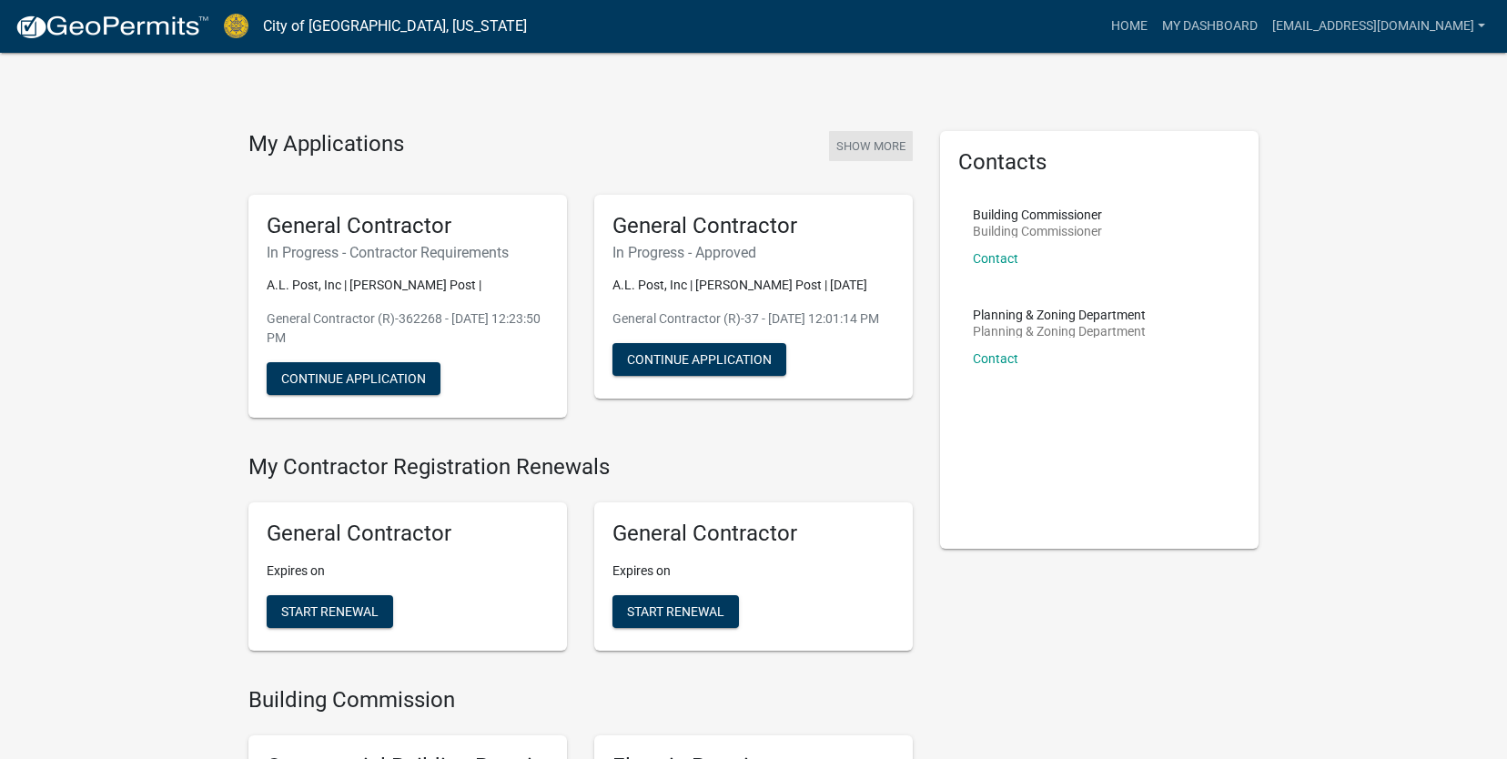
click at [898, 145] on button "Show More" at bounding box center [871, 146] width 84 height 30
